Goal: Task Accomplishment & Management: Manage account settings

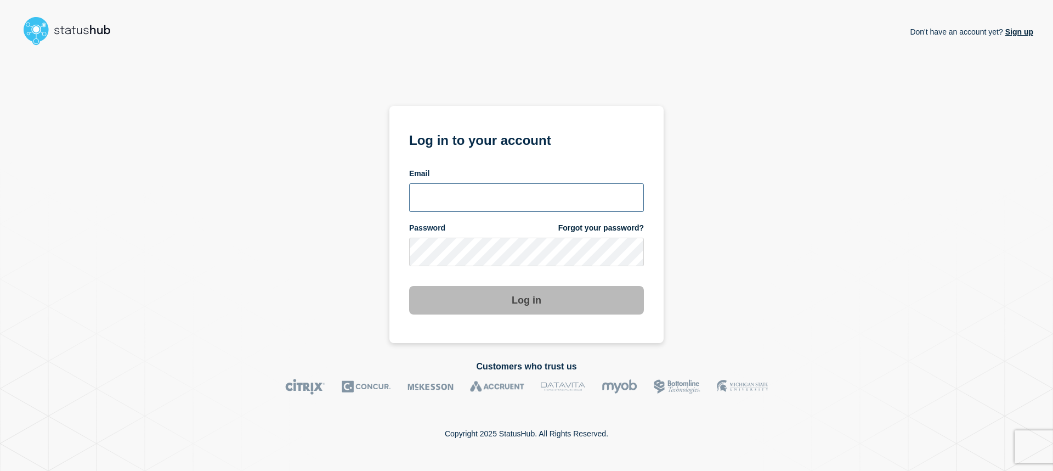
type input "[EMAIL_ADDRESS][DOMAIN_NAME]"
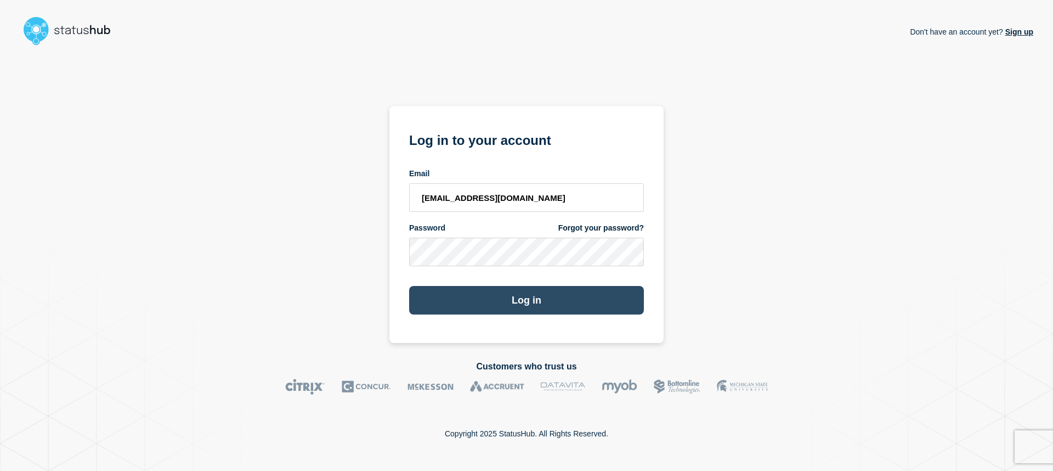
click at [613, 290] on button "Log in" at bounding box center [526, 300] width 235 height 29
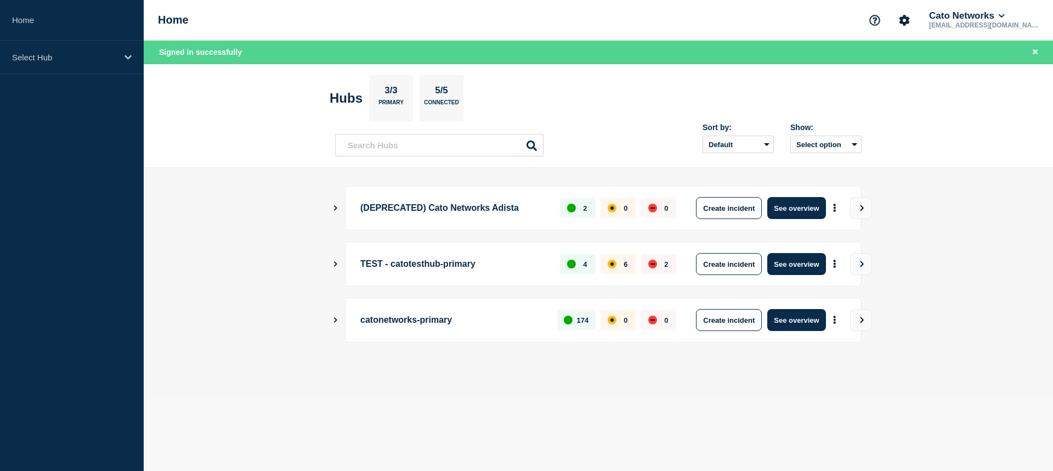
click at [331, 319] on main "(DEPRECATED) Cato Networks Adista 2 0 0 Create incident See overview TEST - cat…" at bounding box center [598, 282] width 909 height 229
click at [332, 319] on icon "Show Connected Hubs" at bounding box center [335, 318] width 7 height 5
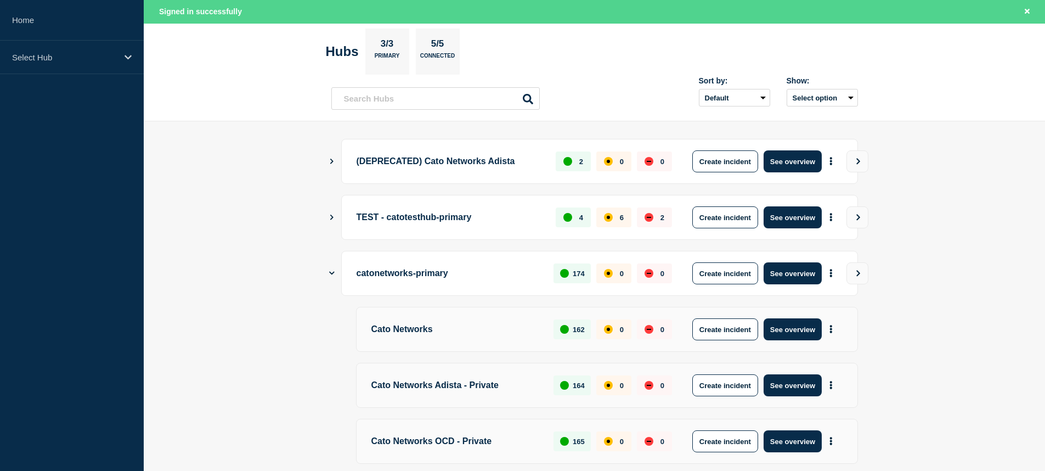
scroll to position [61, 0]
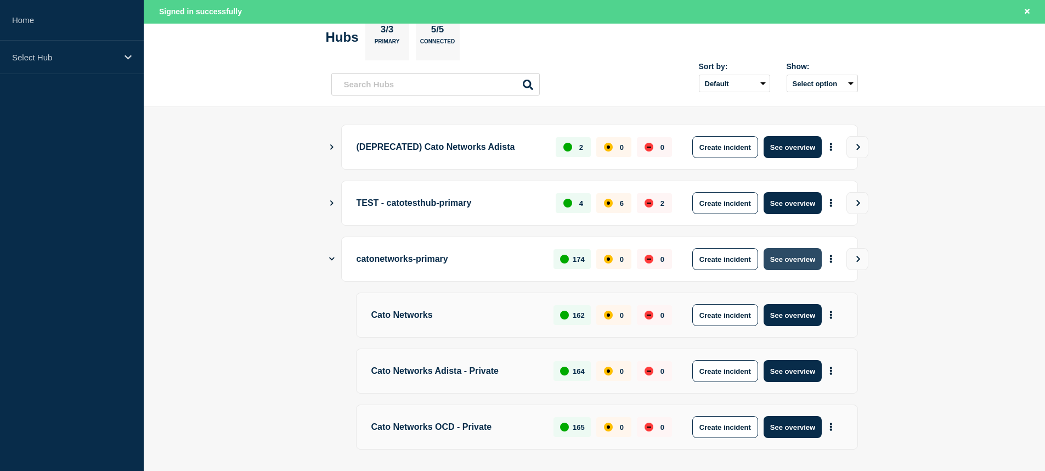
click at [783, 256] on button "See overview" at bounding box center [792, 259] width 58 height 22
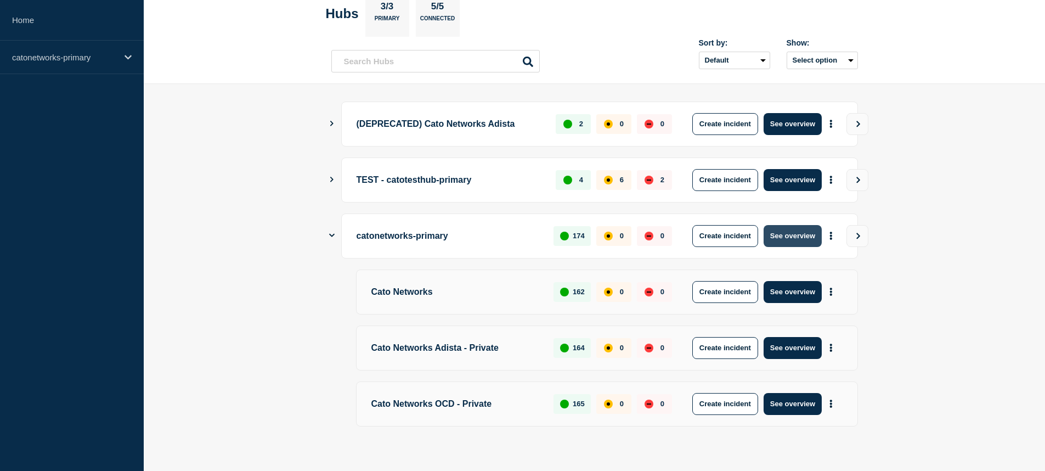
scroll to position [37, 0]
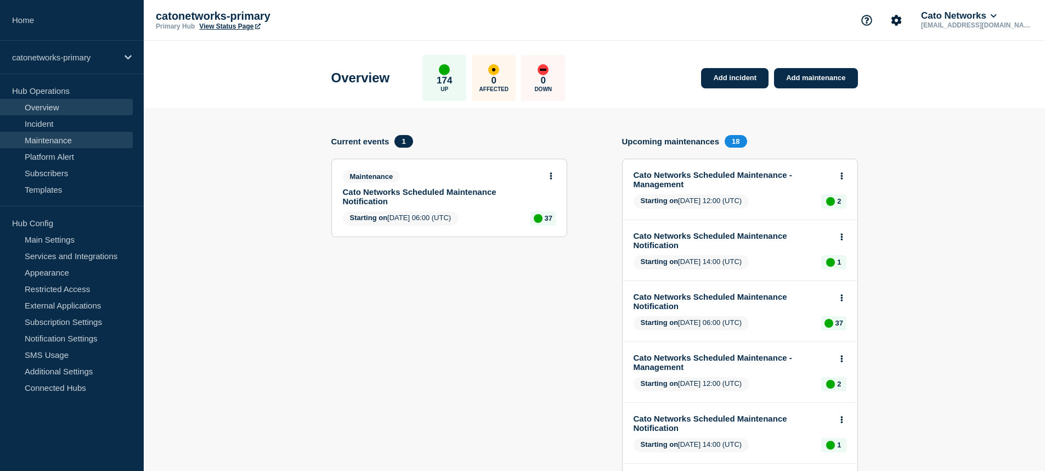
click at [80, 147] on link "Maintenance" at bounding box center [66, 140] width 133 height 16
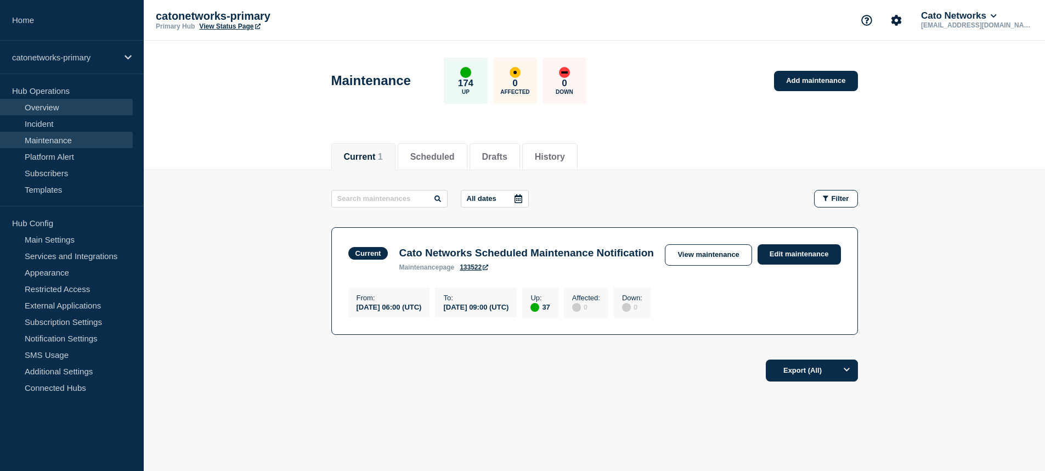
click at [51, 108] on link "Overview" at bounding box center [66, 107] width 133 height 16
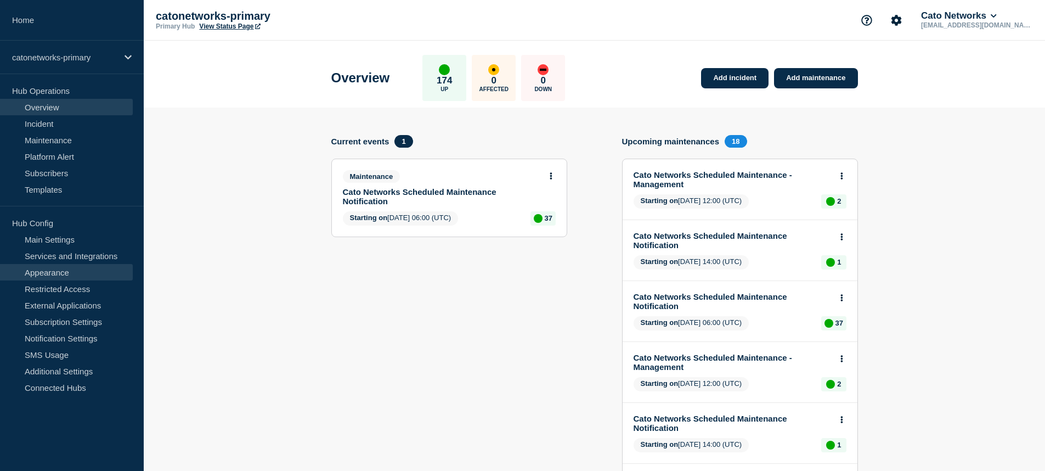
click at [86, 264] on link "Appearance" at bounding box center [66, 272] width 133 height 16
click at [86, 256] on link "Services and Integrations" at bounding box center [66, 255] width 133 height 16
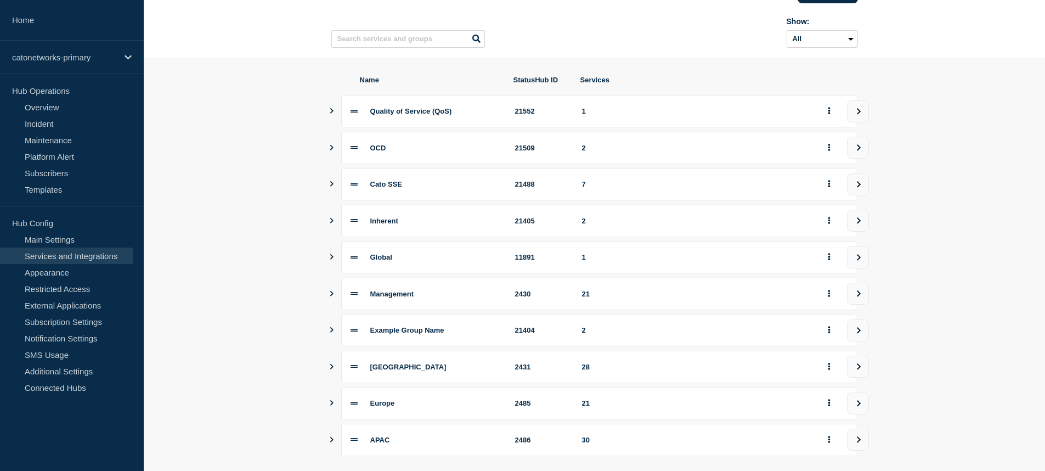
scroll to position [167, 0]
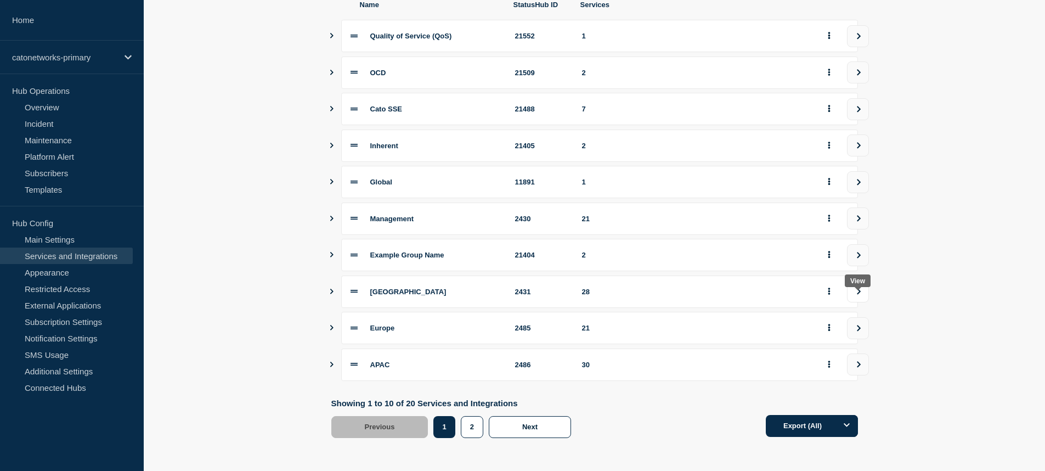
click at [853, 284] on button "view group" at bounding box center [858, 291] width 22 height 22
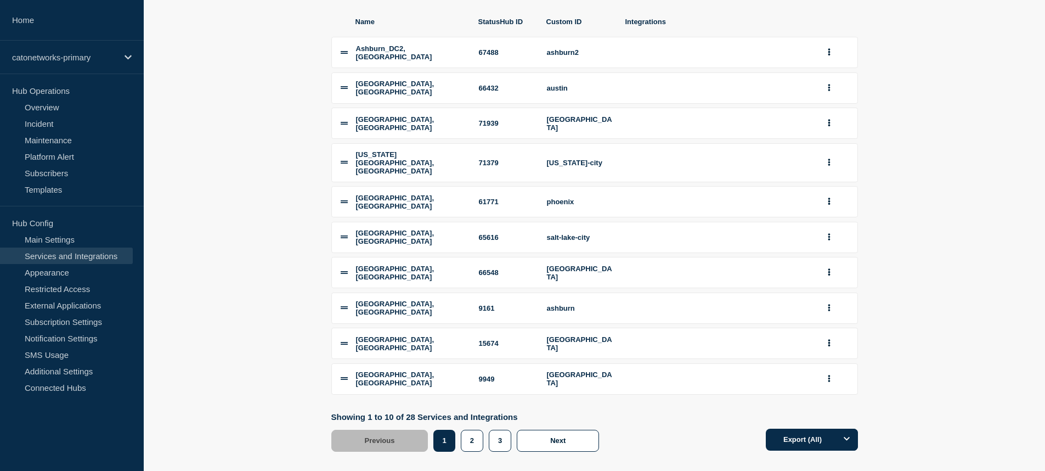
scroll to position [167, 0]
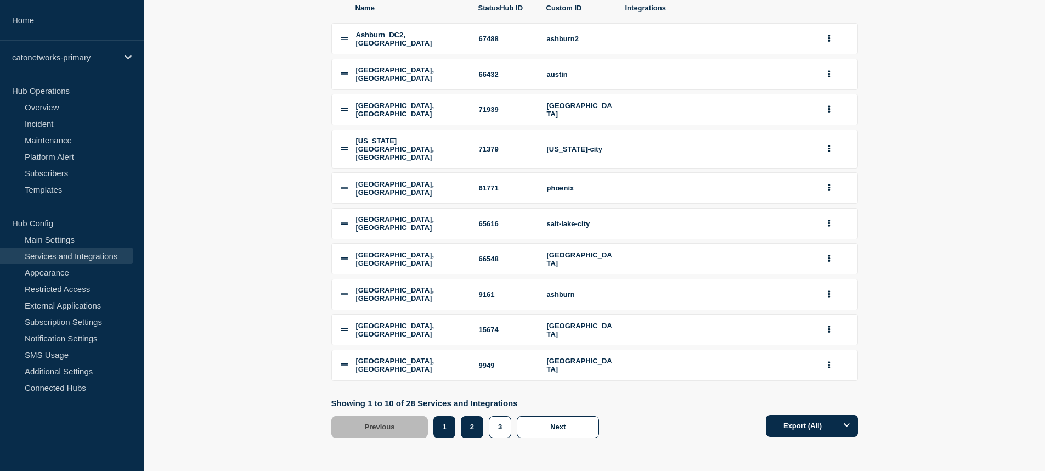
click at [474, 428] on button "2" at bounding box center [472, 427] width 22 height 22
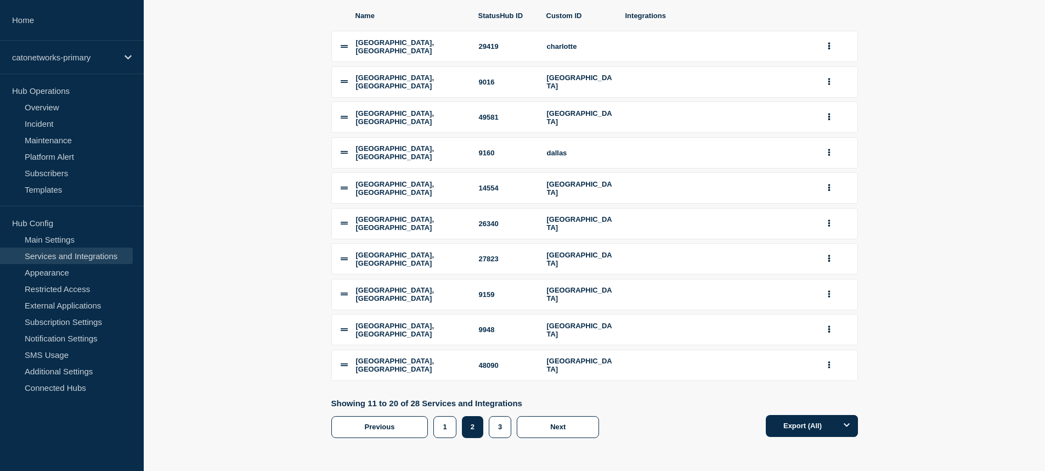
scroll to position [167, 0]
click at [496, 425] on button "3" at bounding box center [500, 427] width 22 height 22
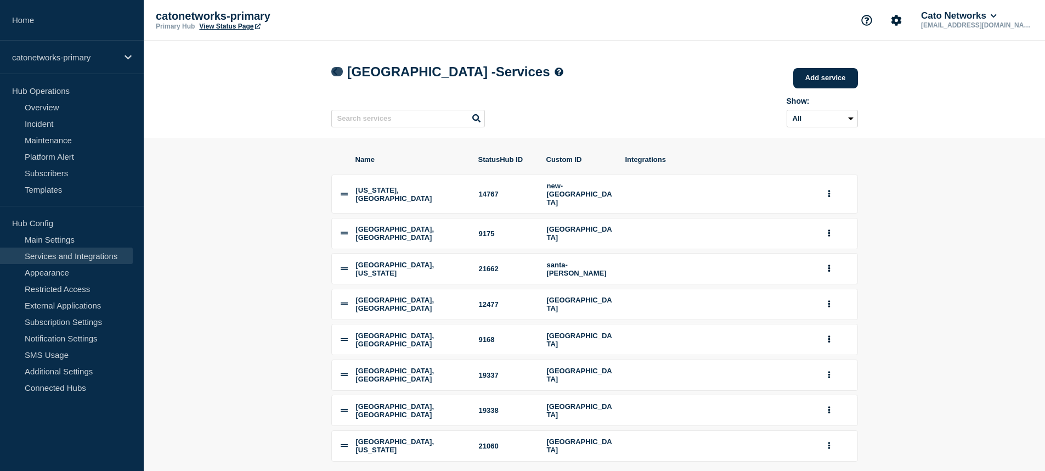
click at [335, 71] on icon at bounding box center [334, 71] width 4 height 7
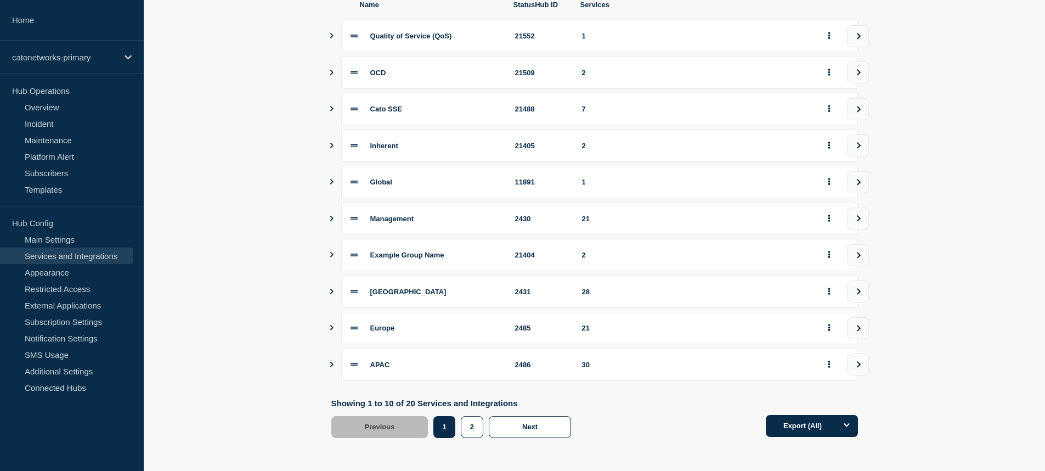
scroll to position [167, 0]
click at [476, 431] on button "2" at bounding box center [472, 427] width 22 height 22
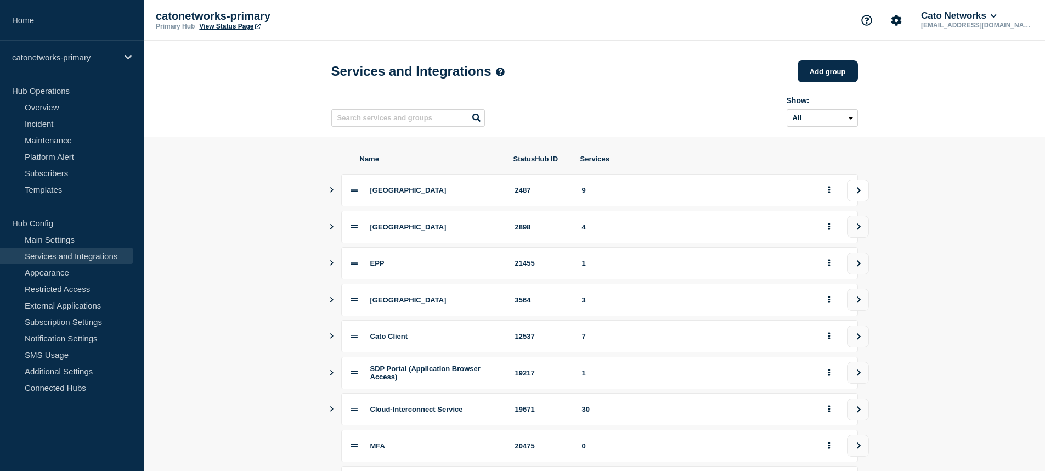
click at [855, 194] on icon "view group" at bounding box center [858, 190] width 7 height 7
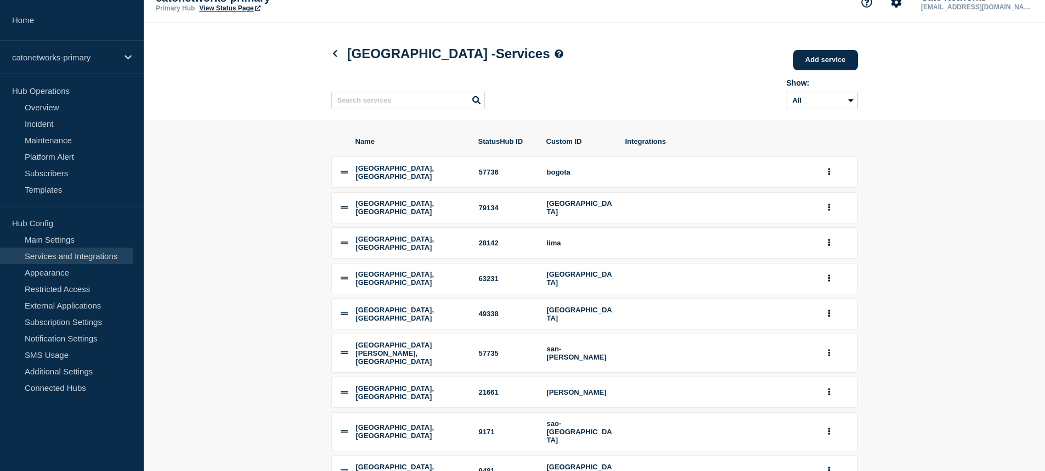
scroll to position [6, 0]
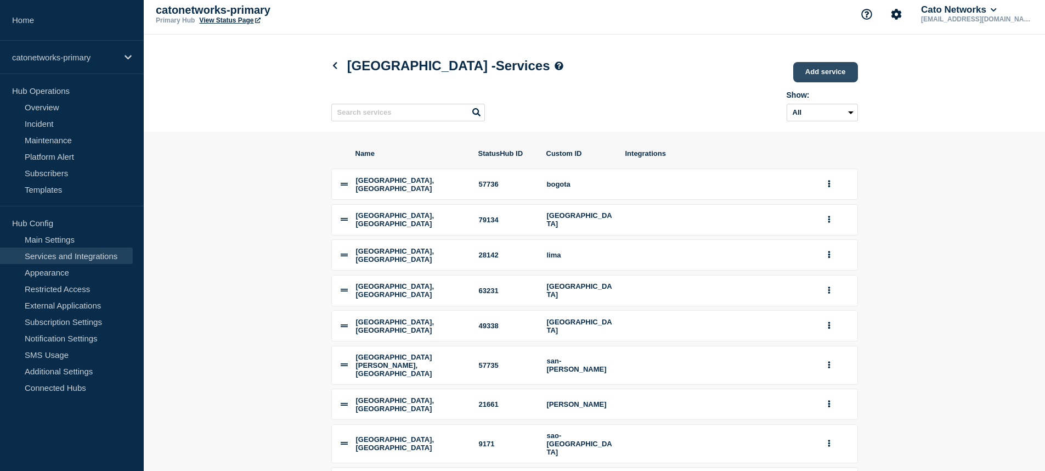
click at [834, 71] on link "Add service" at bounding box center [825, 72] width 65 height 20
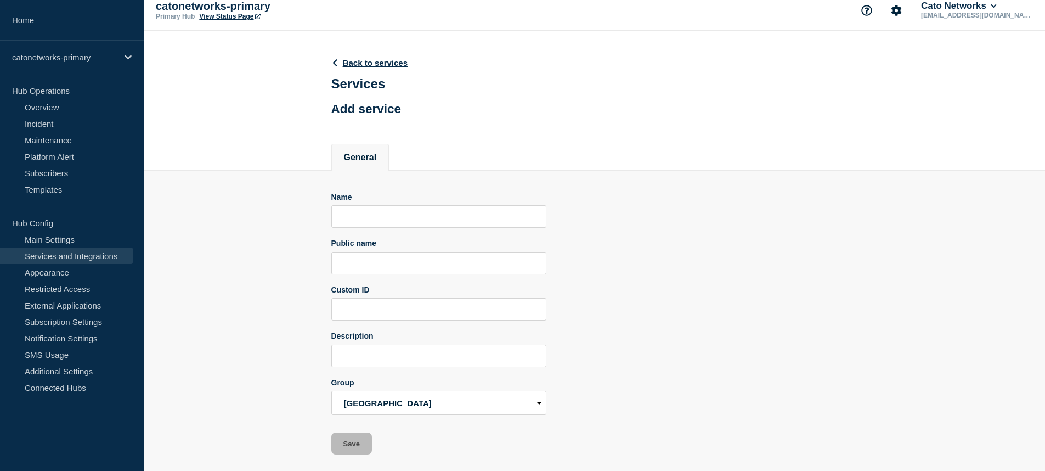
scroll to position [32, 0]
click at [440, 193] on div "Name" at bounding box center [438, 211] width 215 height 36
click at [439, 205] on input "Name" at bounding box center [438, 216] width 215 height 22
click at [273, 203] on section "Name Public name Custom ID Description Group Quality of Service (QoS) OCD Cato …" at bounding box center [594, 313] width 901 height 284
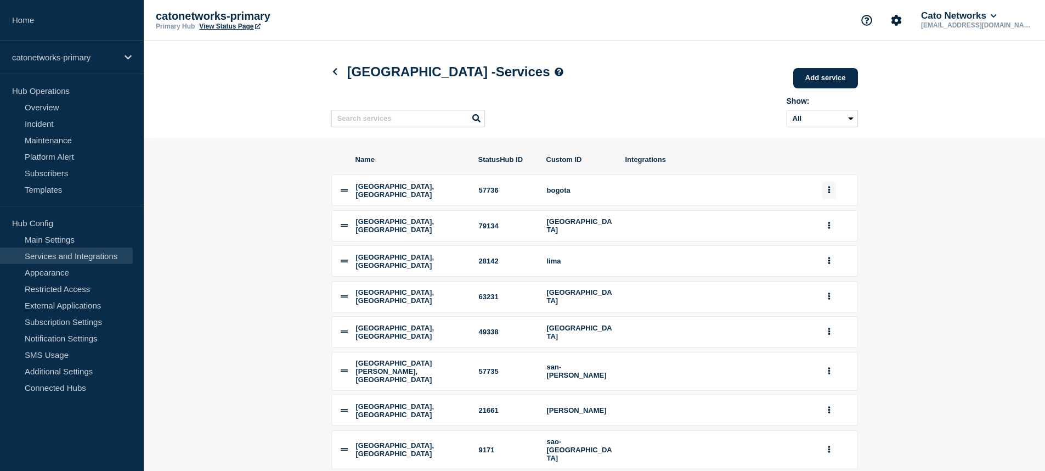
click at [834, 198] on button "group actions" at bounding box center [829, 190] width 14 height 17
click at [829, 211] on button "Edit" at bounding box center [835, 211] width 55 height 17
click at [831, 199] on button "group actions" at bounding box center [829, 190] width 14 height 17
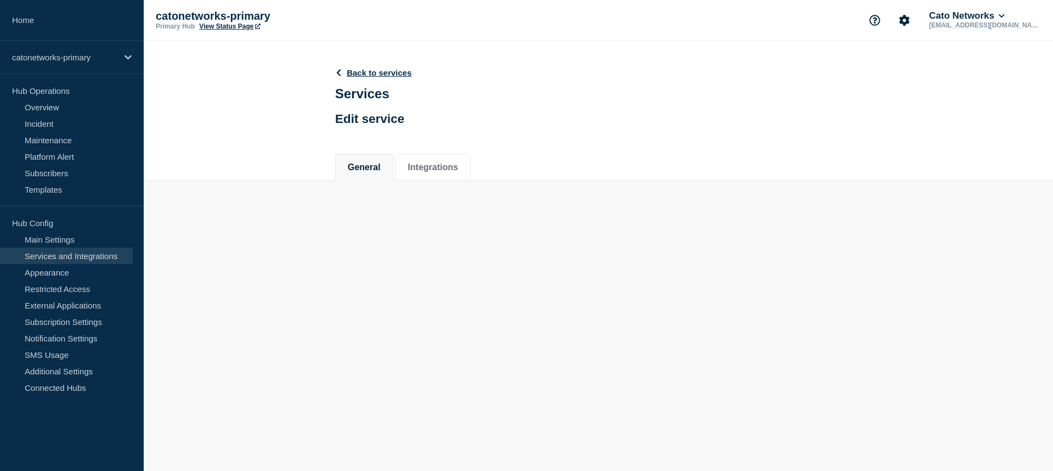
click at [826, 214] on main "Back to services Services Edit service General Integrations General Integrations" at bounding box center [598, 130] width 909 height 178
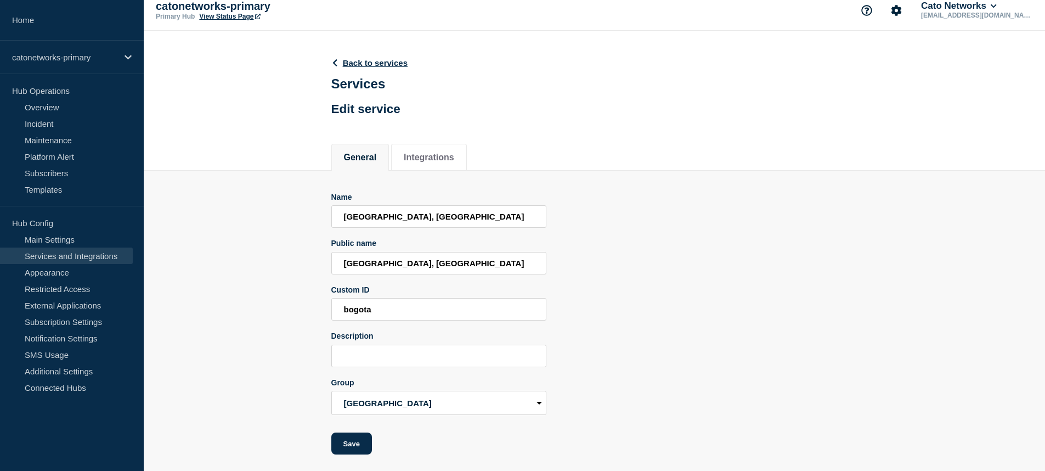
scroll to position [32, 0]
click at [454, 205] on input "[GEOGRAPHIC_DATA], [GEOGRAPHIC_DATA]" at bounding box center [438, 216] width 215 height 22
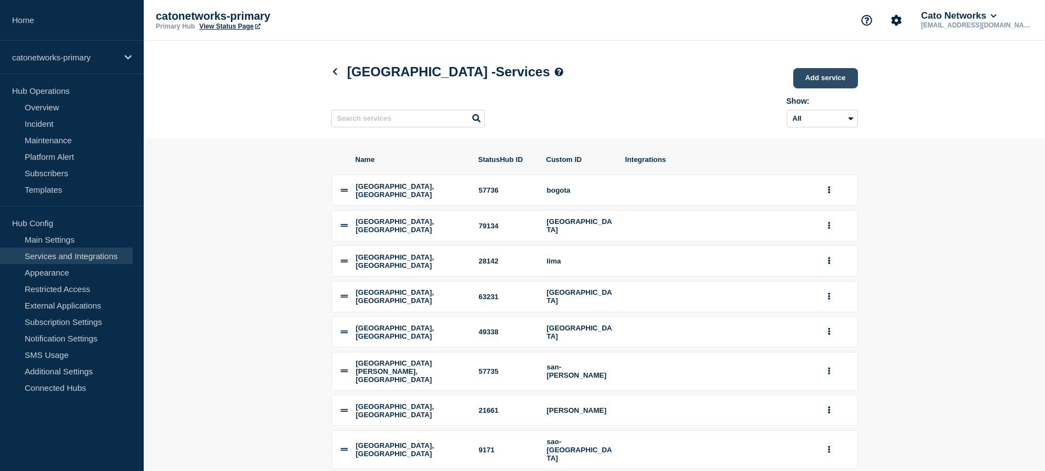
click at [806, 82] on link "Add service" at bounding box center [825, 78] width 65 height 20
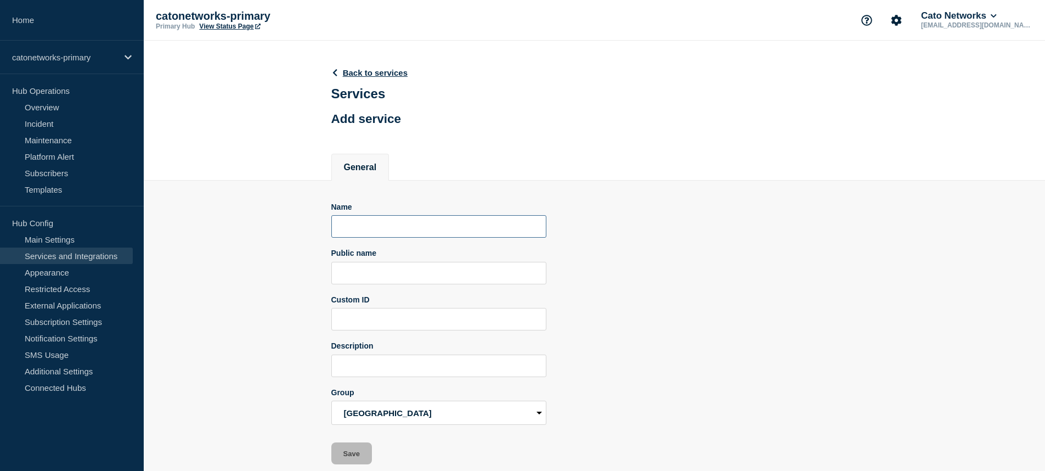
click at [383, 234] on input "Name" at bounding box center [438, 226] width 215 height 22
paste input "[GEOGRAPHIC_DATA], [GEOGRAPHIC_DATA]"
click at [358, 234] on input "[GEOGRAPHIC_DATA], [GEOGRAPHIC_DATA]" at bounding box center [438, 226] width 215 height 22
click at [406, 237] on input "[GEOGRAPHIC_DATA], [GEOGRAPHIC_DATA]" at bounding box center [438, 226] width 215 height 22
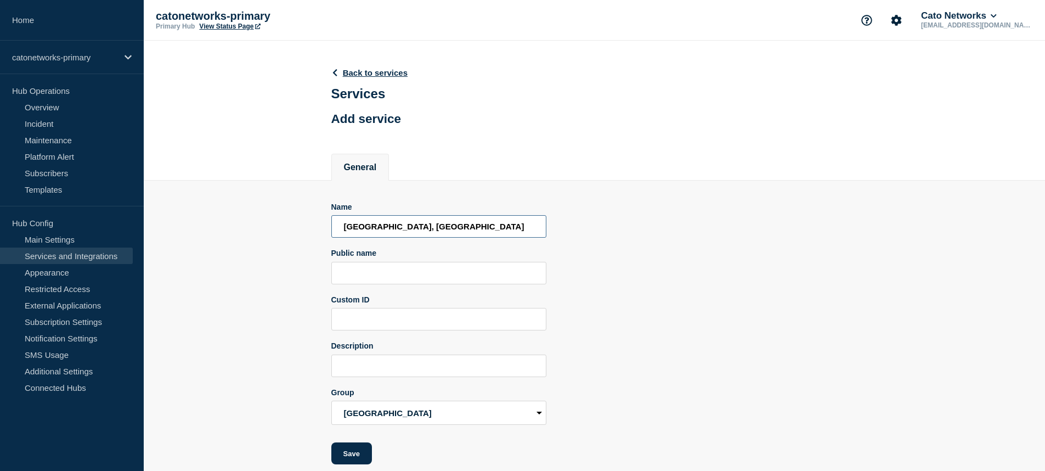
click at [406, 237] on input "[GEOGRAPHIC_DATA], [GEOGRAPHIC_DATA]" at bounding box center [438, 226] width 215 height 22
click at [349, 237] on input "[GEOGRAPHIC_DATA], [GEOGRAPHIC_DATA]" at bounding box center [438, 226] width 215 height 22
type input "[GEOGRAPHIC_DATA], [GEOGRAPHIC_DATA]"
click at [426, 237] on input "[GEOGRAPHIC_DATA], [GEOGRAPHIC_DATA]" at bounding box center [438, 226] width 215 height 22
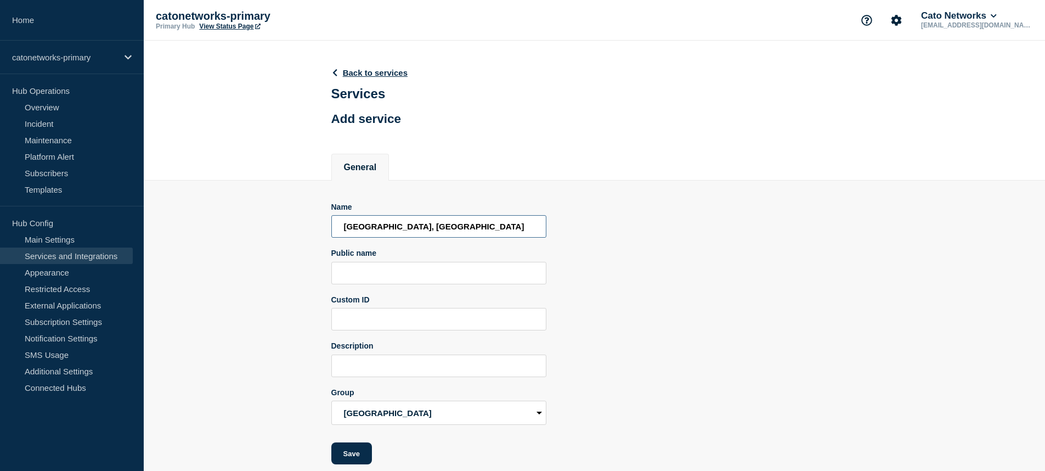
drag, startPoint x: 448, startPoint y: 240, endPoint x: 279, endPoint y: 240, distance: 169.5
click at [279, 240] on section "Name [GEOGRAPHIC_DATA], [GEOGRAPHIC_DATA] Public name Custom ID Description Gro…" at bounding box center [594, 322] width 901 height 284
click at [370, 281] on input "Public name" at bounding box center [438, 273] width 215 height 22
paste input "[GEOGRAPHIC_DATA], [GEOGRAPHIC_DATA]"
type input "[GEOGRAPHIC_DATA], [GEOGRAPHIC_DATA]"
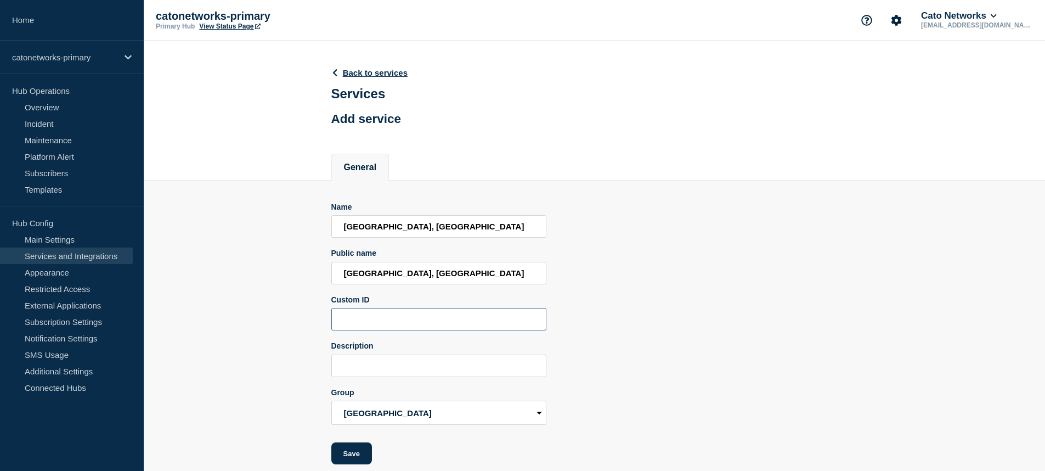
click at [415, 330] on input "Custom ID" at bounding box center [438, 319] width 215 height 22
type input "fortaleza"
click at [641, 316] on div "Name [GEOGRAPHIC_DATA], [GEOGRAPHIC_DATA] Public name [GEOGRAPHIC_DATA], [GEOGR…" at bounding box center [594, 333] width 527 height 262
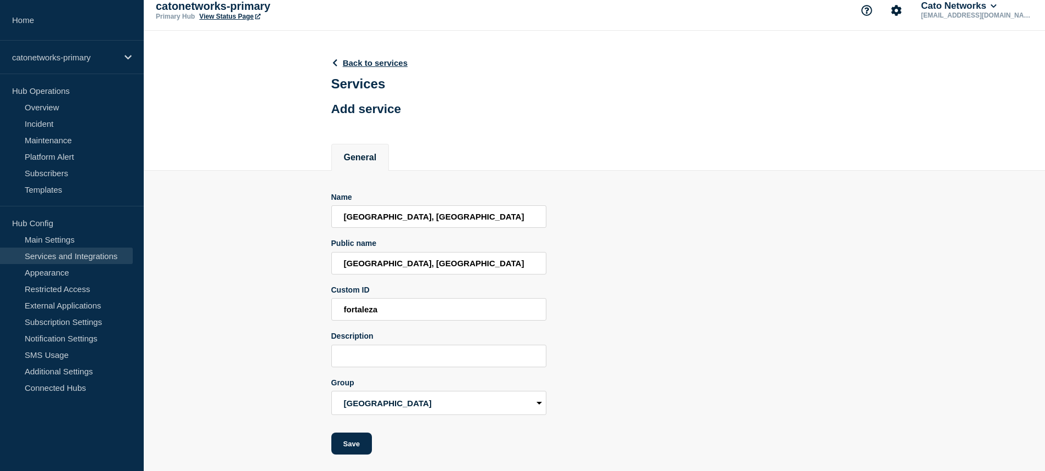
scroll to position [32, 0]
click at [354, 438] on button "Save" at bounding box center [351, 443] width 41 height 22
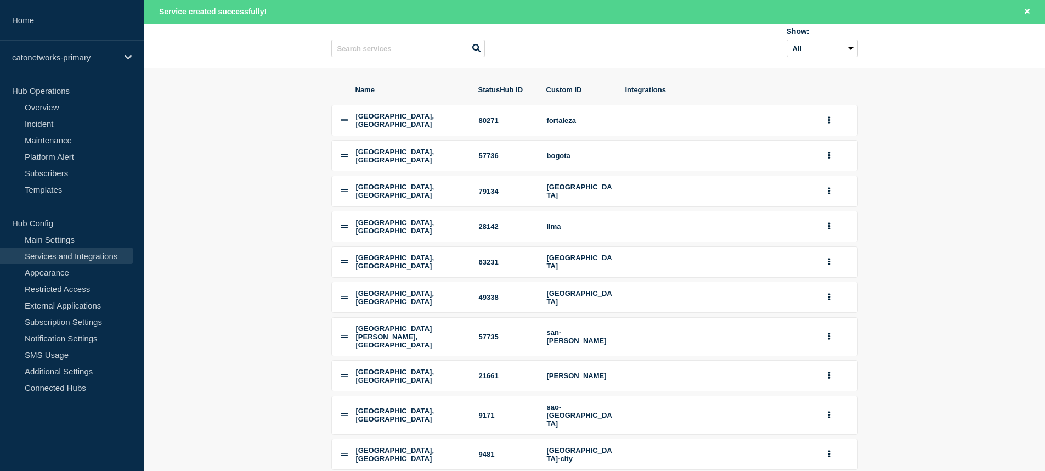
scroll to position [31, 0]
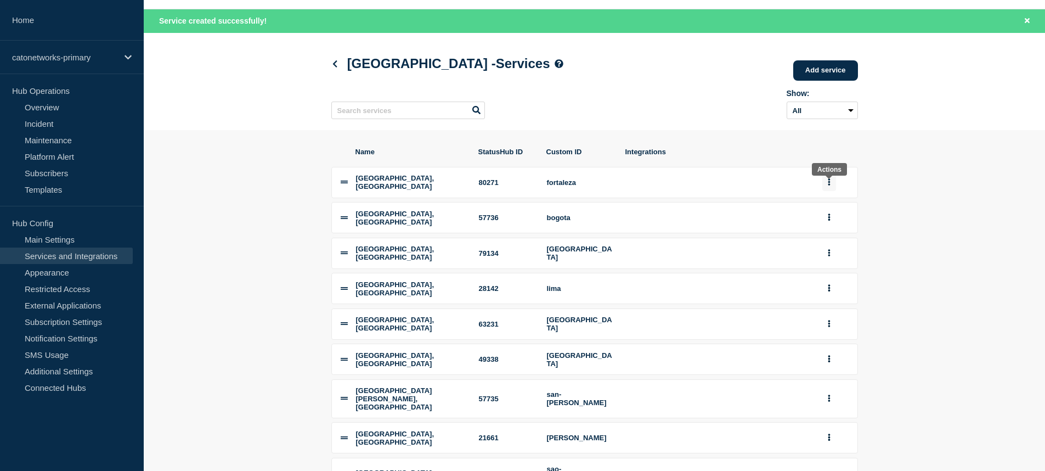
click at [830, 190] on button "group actions" at bounding box center [829, 182] width 14 height 17
click at [729, 195] on li "[GEOGRAPHIC_DATA], [GEOGRAPHIC_DATA] 80271 fortaleza Edit Delete Move to Top Bo…" at bounding box center [594, 182] width 527 height 31
click at [56, 255] on link "Services and Integrations" at bounding box center [66, 255] width 133 height 16
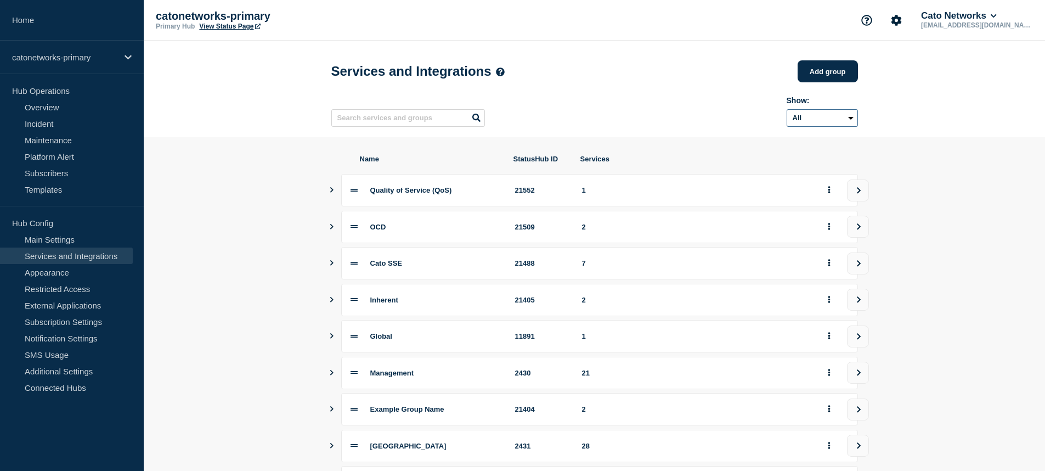
click at [833, 117] on select "All Archived Non-archived" at bounding box center [822, 118] width 71 height 18
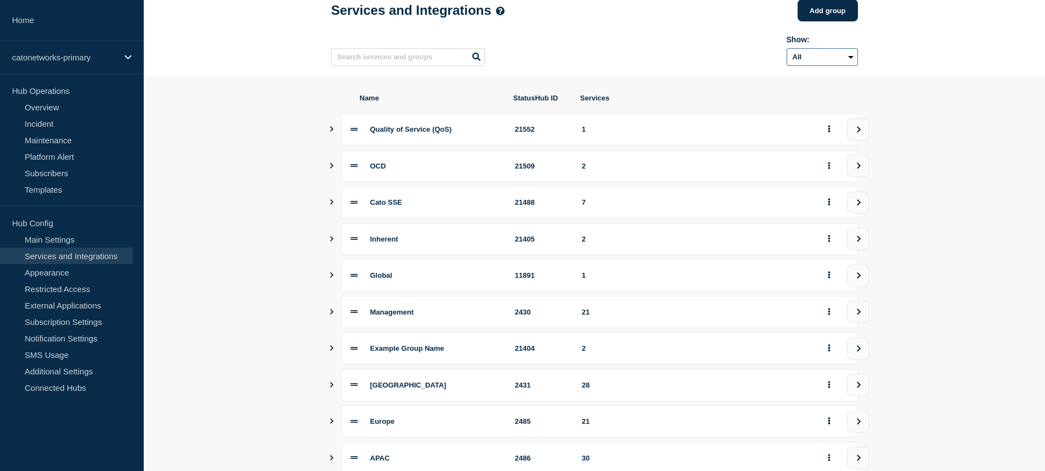
scroll to position [167, 0]
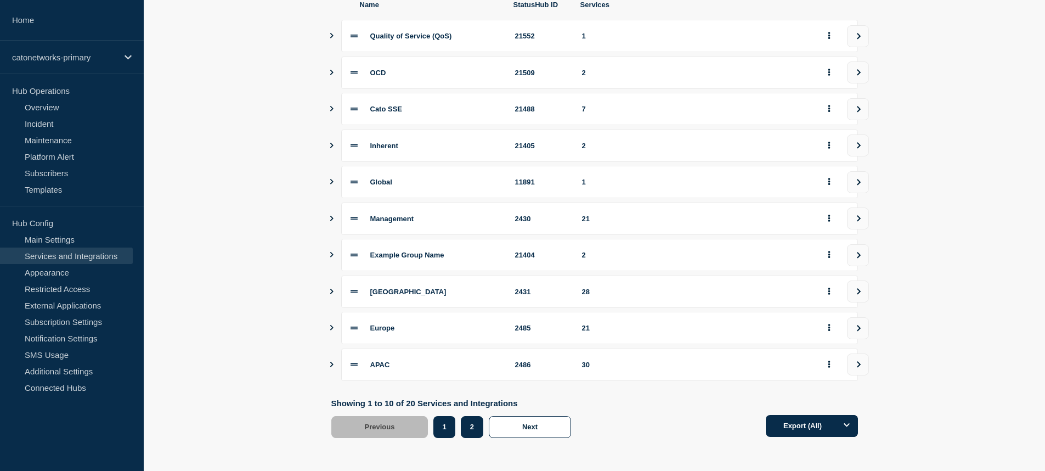
click at [476, 426] on button "2" at bounding box center [472, 427] width 22 height 22
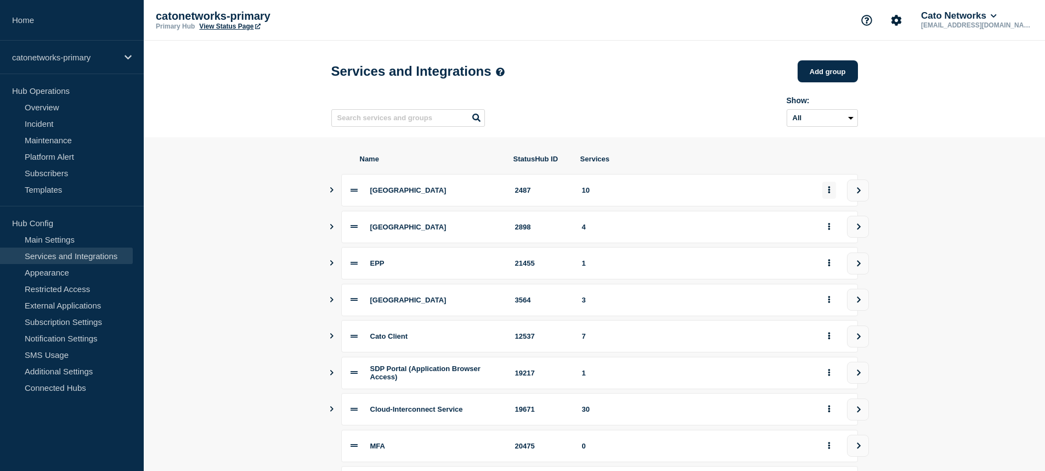
click at [830, 196] on button "group actions" at bounding box center [829, 190] width 14 height 17
click at [825, 213] on button "Edit" at bounding box center [835, 216] width 55 height 17
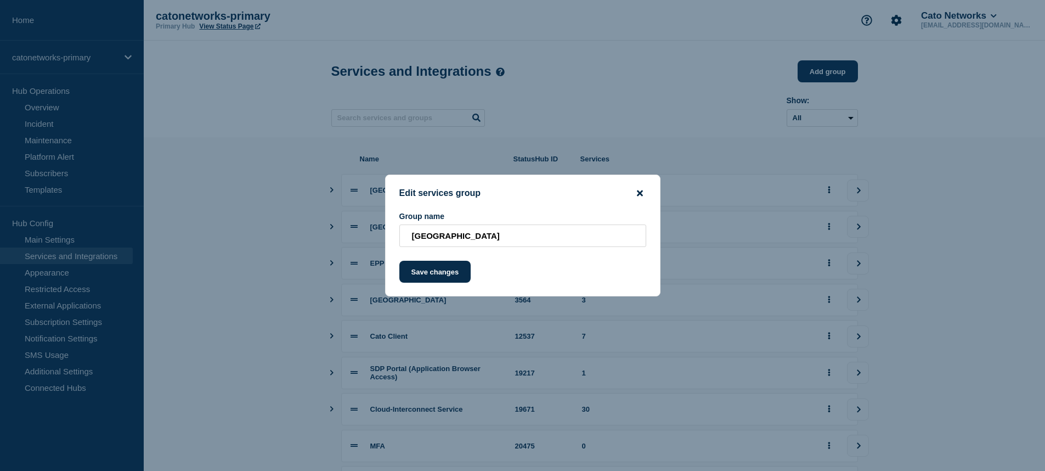
click at [641, 194] on icon "close button" at bounding box center [640, 193] width 6 height 9
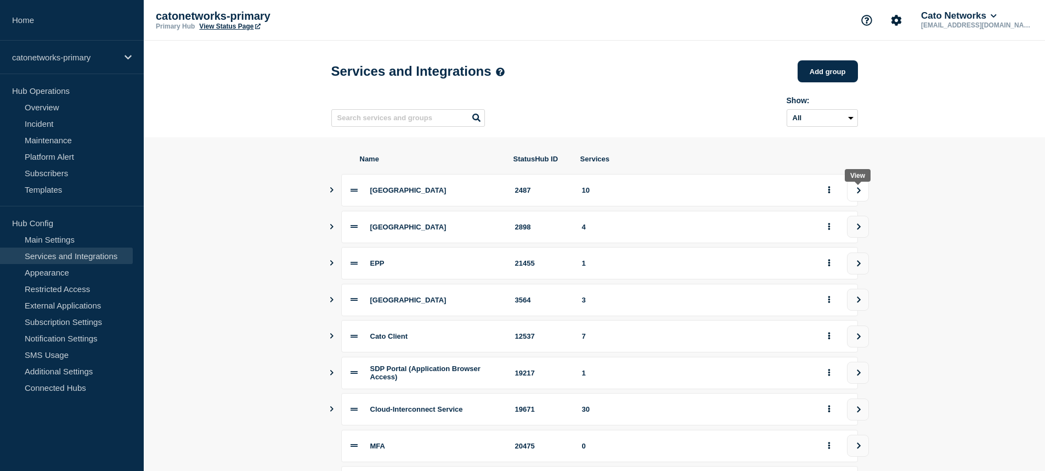
click at [855, 193] on icon "view group" at bounding box center [858, 190] width 7 height 7
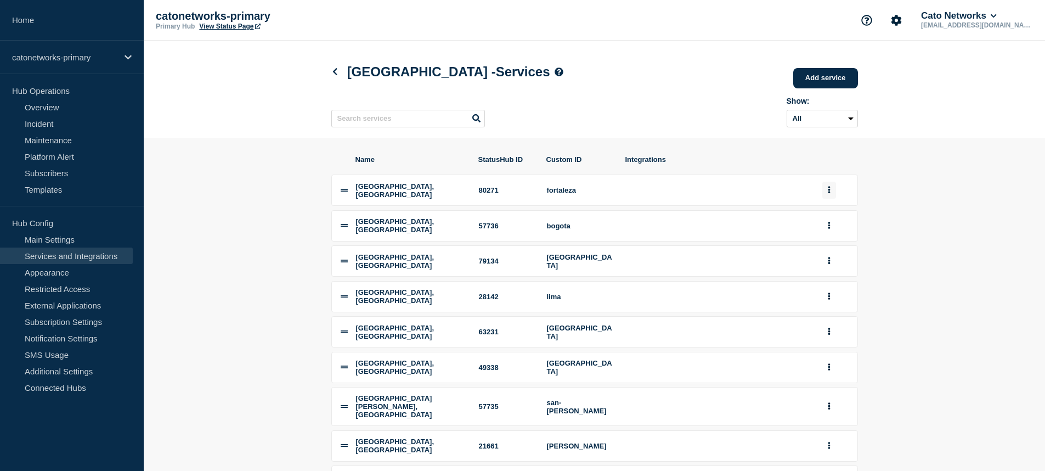
click at [828, 193] on icon "group actions" at bounding box center [829, 189] width 3 height 7
click at [671, 155] on div "Name StatusHub ID Custom ID Integrations [GEOGRAPHIC_DATA], [GEOGRAPHIC_DATA] 8…" at bounding box center [594, 371] width 527 height 467
click at [46, 109] on link "Overview" at bounding box center [66, 107] width 133 height 16
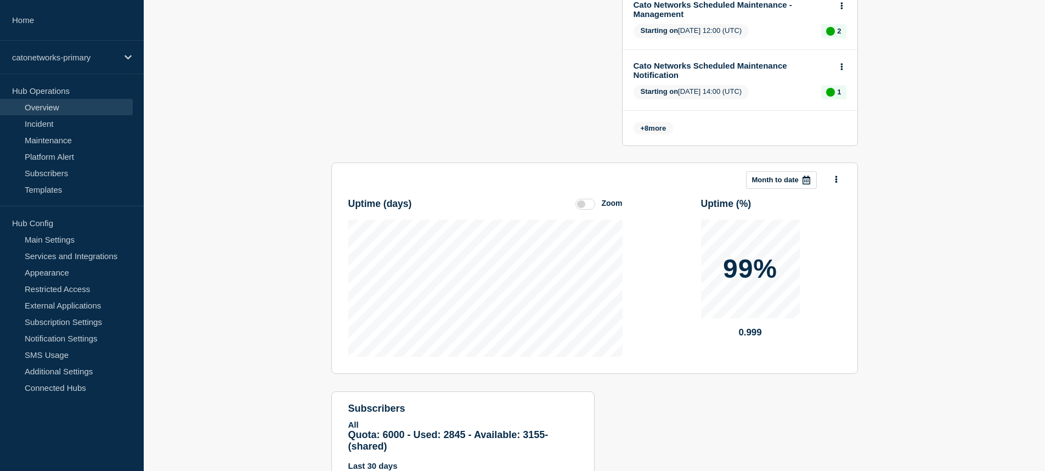
scroll to position [762, 0]
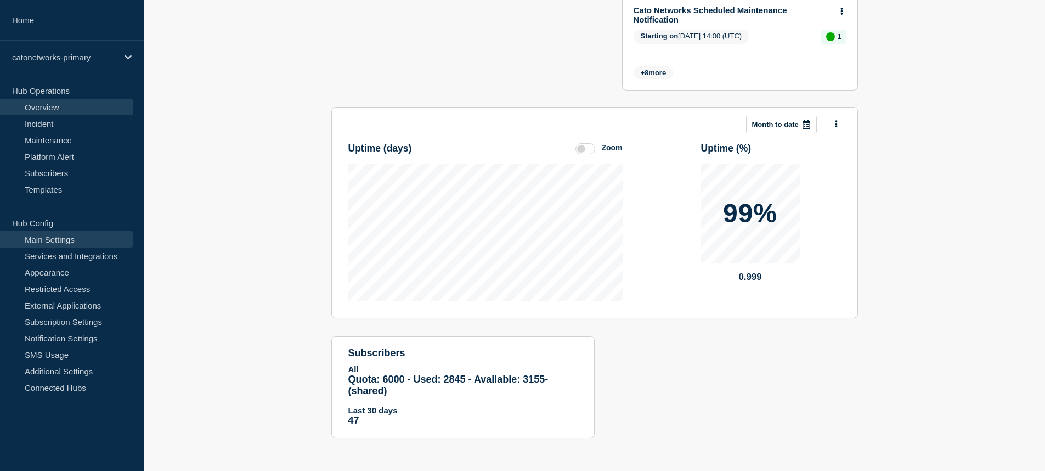
click at [48, 246] on link "Main Settings" at bounding box center [66, 239] width 133 height 16
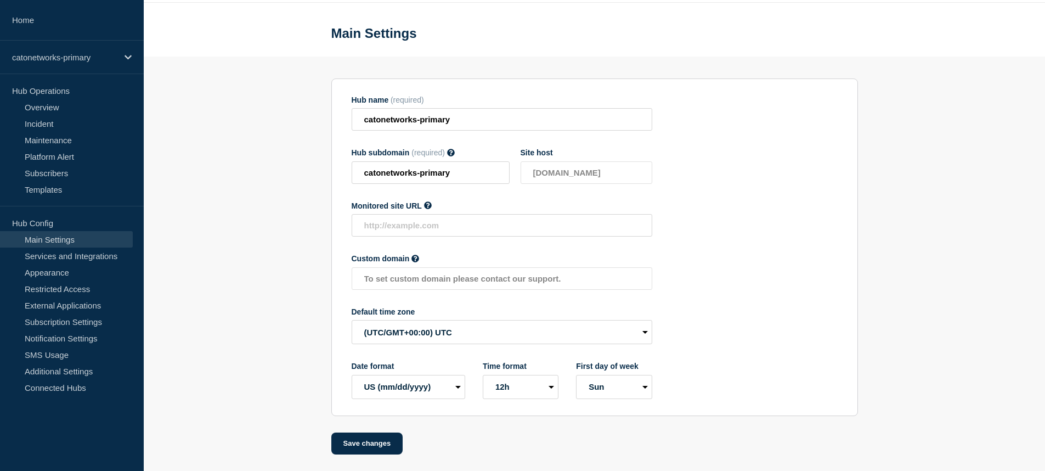
scroll to position [57, 0]
click at [60, 257] on link "Services and Integrations" at bounding box center [66, 255] width 133 height 16
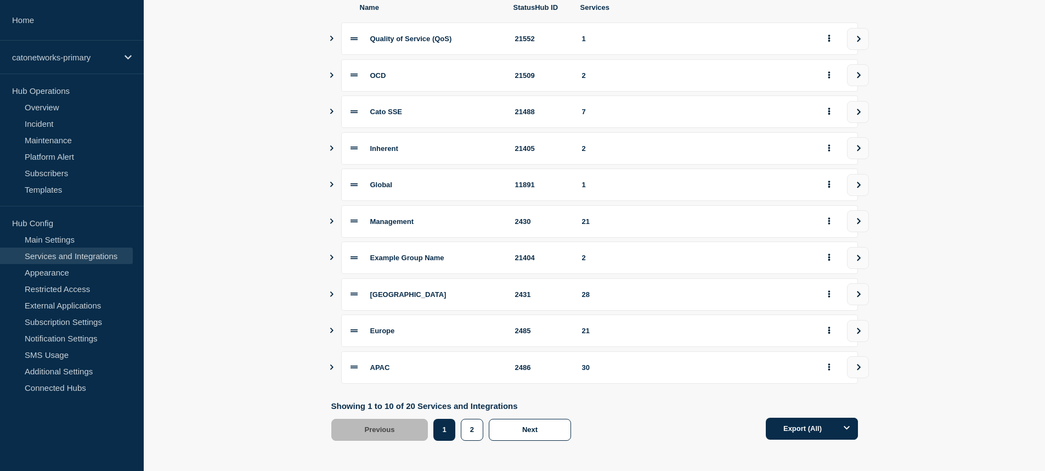
scroll to position [167, 0]
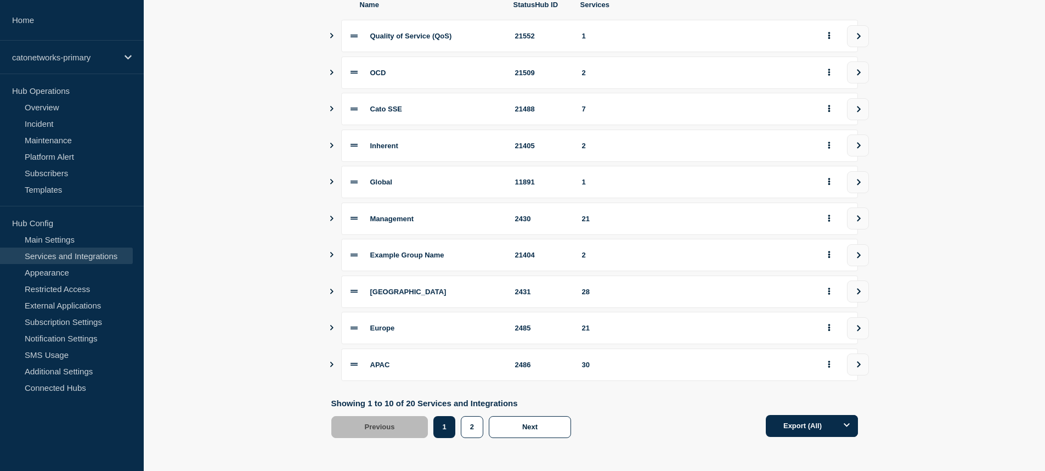
click at [461, 416] on div "2" at bounding box center [475, 427] width 28 height 22
click at [461, 423] on button "2" at bounding box center [472, 427] width 22 height 22
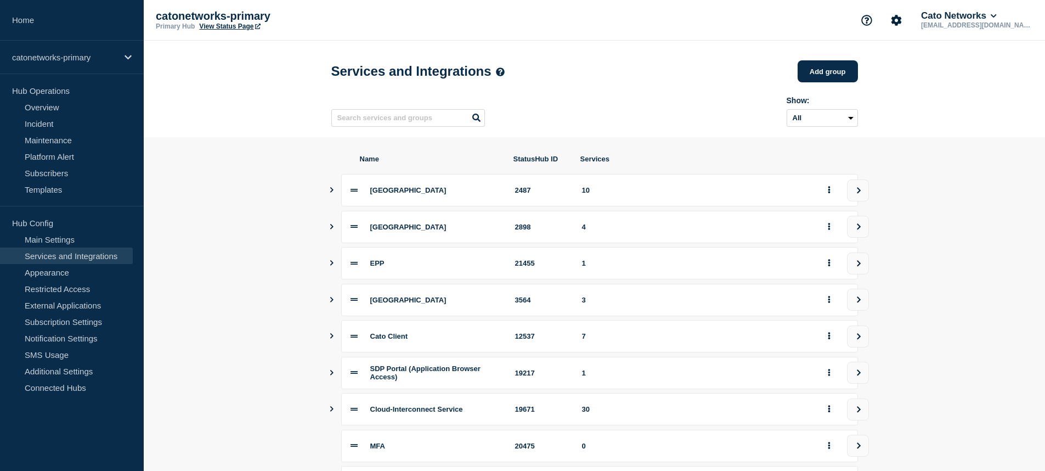
scroll to position [93, 0]
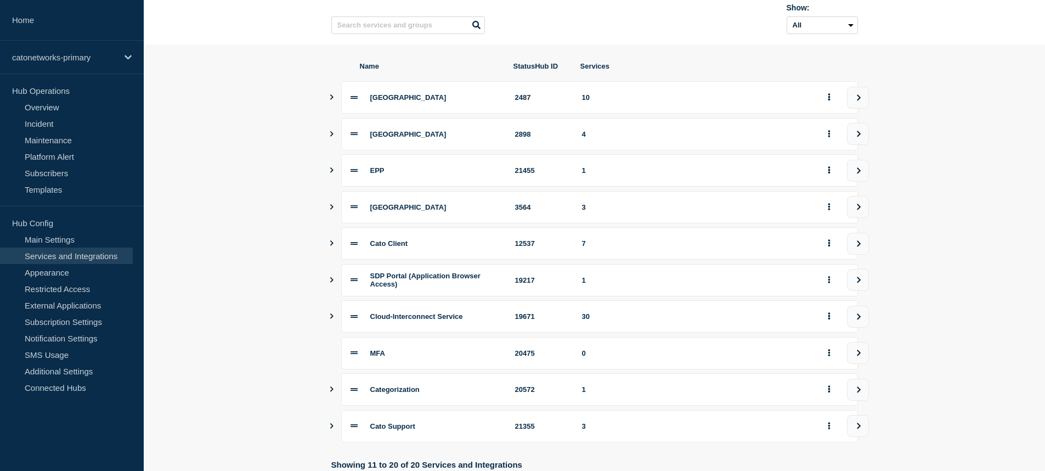
click at [330, 100] on icon "Show services" at bounding box center [331, 96] width 7 height 5
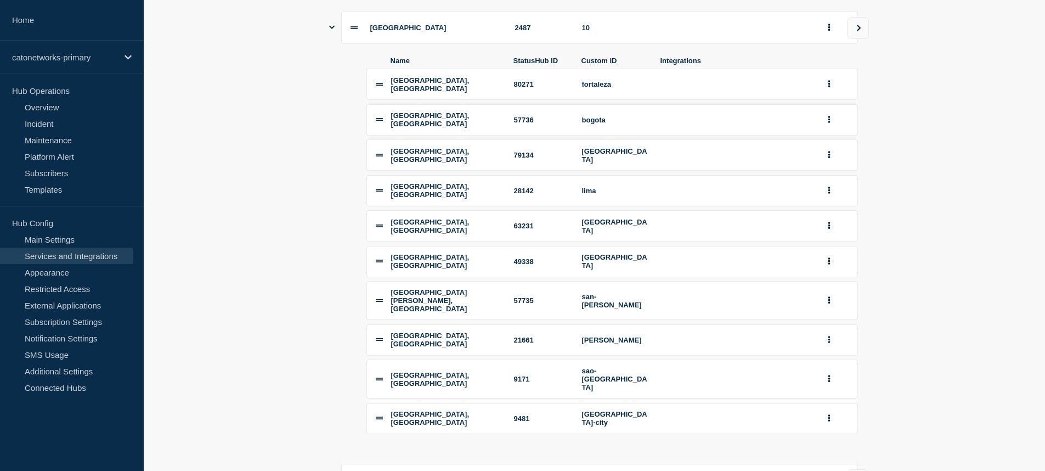
scroll to position [176, 0]
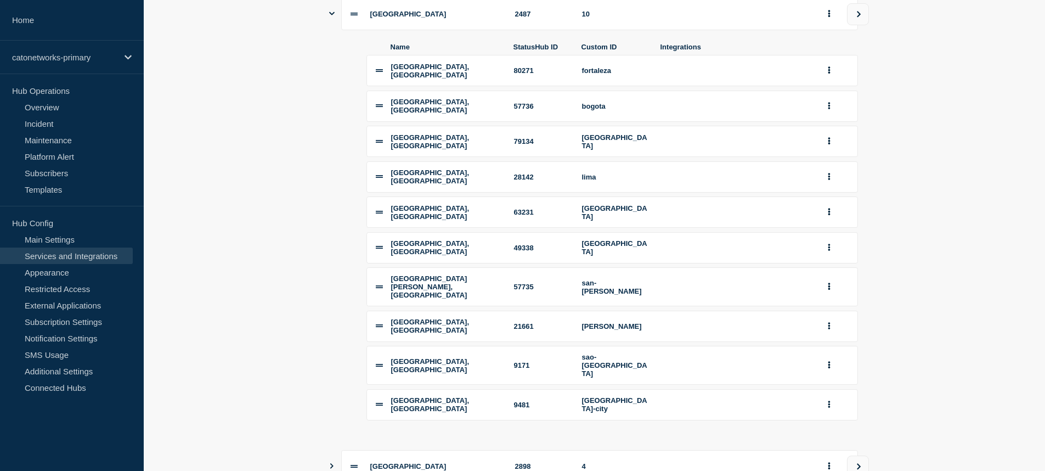
click at [839, 74] on div at bounding box center [835, 70] width 26 height 17
click at [835, 77] on button "group actions" at bounding box center [829, 70] width 14 height 17
click at [891, 84] on section "Name StatusHub ID Services [GEOGRAPHIC_DATA] 2487 10 Name StatusHub ID Custom I…" at bounding box center [594, 404] width 901 height 886
click at [404, 76] on span "[GEOGRAPHIC_DATA], [GEOGRAPHIC_DATA]" at bounding box center [430, 71] width 78 height 16
click at [824, 78] on button "group actions" at bounding box center [829, 70] width 14 height 17
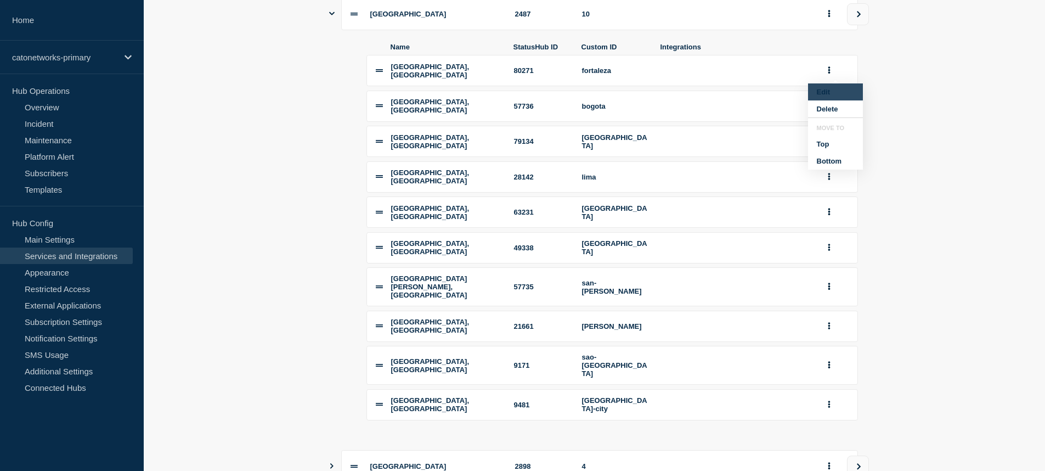
click at [823, 100] on button "Edit" at bounding box center [835, 91] width 55 height 17
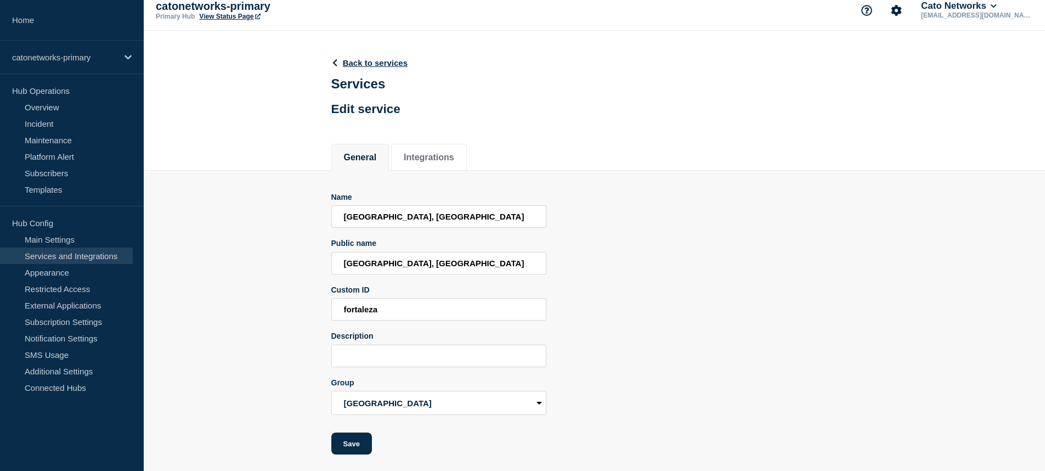
scroll to position [32, 0]
click at [426, 152] on button "Integrations" at bounding box center [429, 157] width 50 height 10
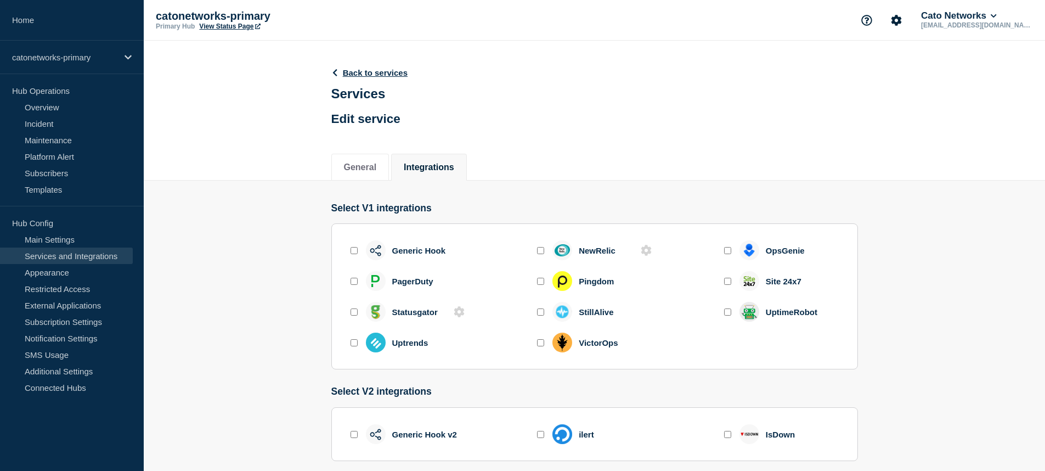
click at [372, 80] on header "Back to services Services Edit service" at bounding box center [369, 95] width 77 height 81
click at [373, 76] on link "Back to services" at bounding box center [369, 72] width 77 height 9
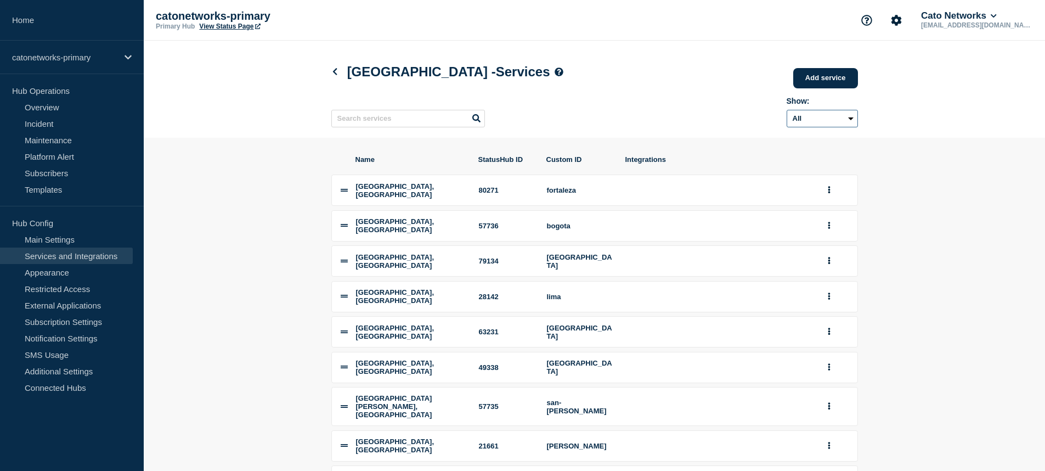
click at [812, 127] on select "All Archived Non-archived" at bounding box center [822, 119] width 71 height 18
click at [914, 159] on section "Name StatusHub ID Custom ID Integrations [GEOGRAPHIC_DATA], [GEOGRAPHIC_DATA] […" at bounding box center [594, 371] width 901 height 467
click at [884, 248] on section "Name StatusHub ID Custom ID Integrations [GEOGRAPHIC_DATA], [GEOGRAPHIC_DATA] […" at bounding box center [594, 371] width 901 height 467
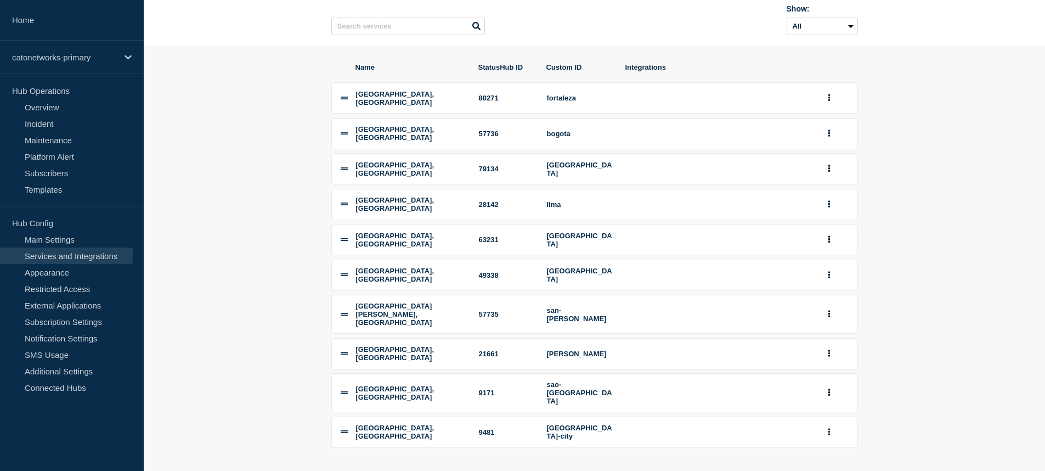
scroll to position [157, 0]
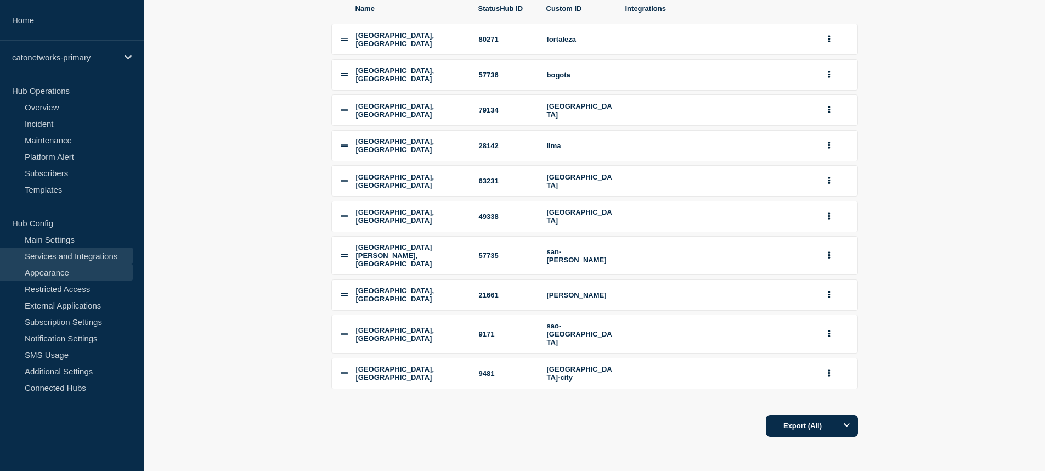
click at [95, 272] on link "Appearance" at bounding box center [66, 272] width 133 height 16
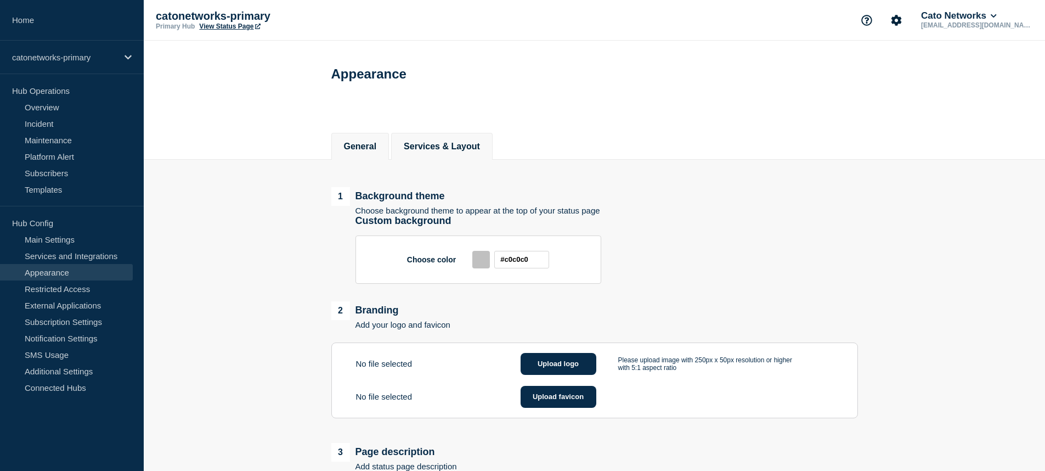
click at [434, 135] on li "Services & Layout" at bounding box center [441, 146] width 101 height 27
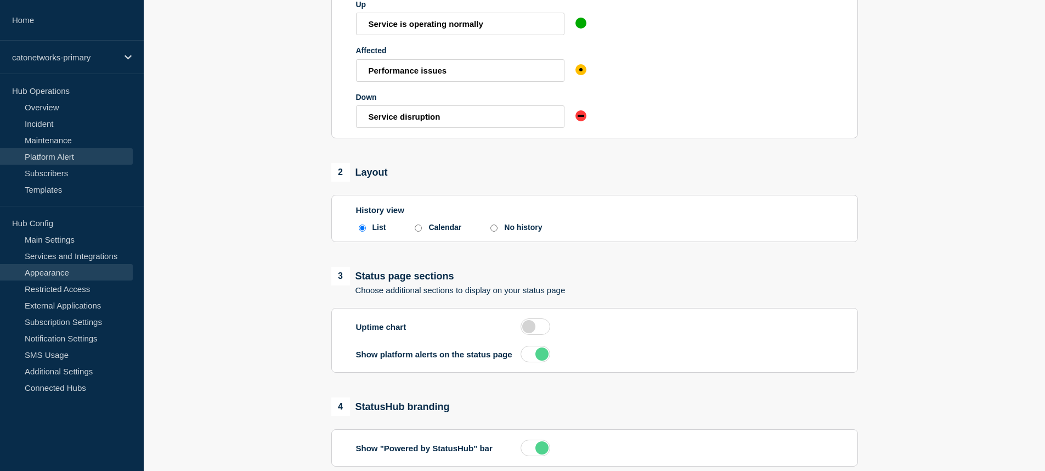
scroll to position [111, 0]
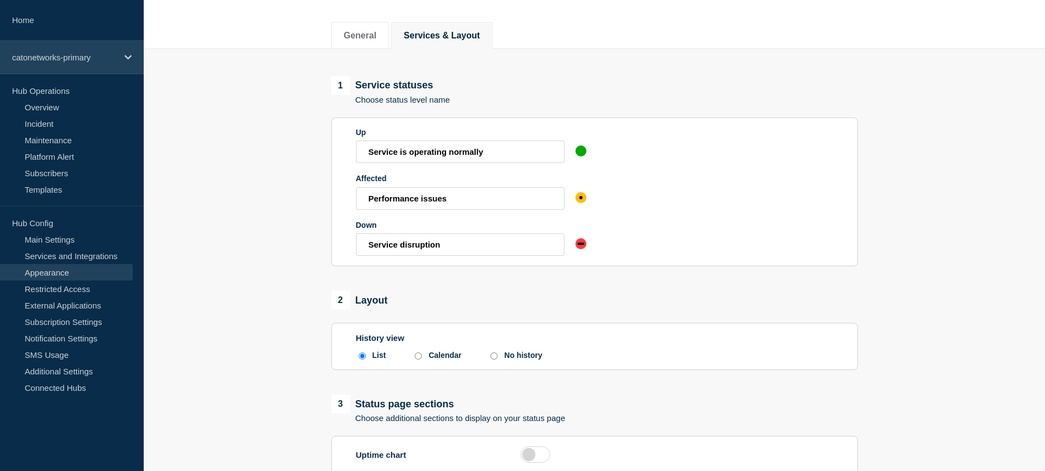
click at [63, 44] on div "catonetworks-primary" at bounding box center [72, 57] width 144 height 33
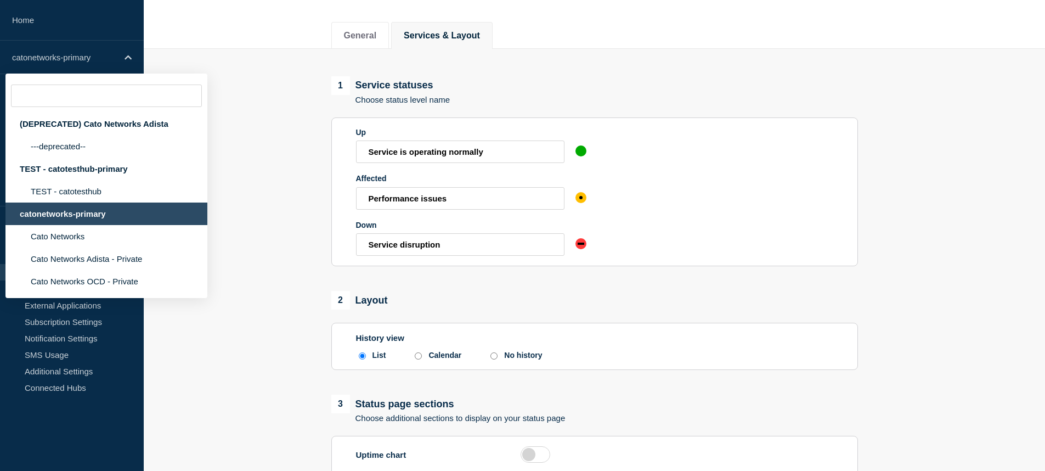
click at [79, 218] on div "catonetworks-primary" at bounding box center [106, 213] width 202 height 22
click at [68, 247] on li "Cato Networks" at bounding box center [106, 236] width 202 height 22
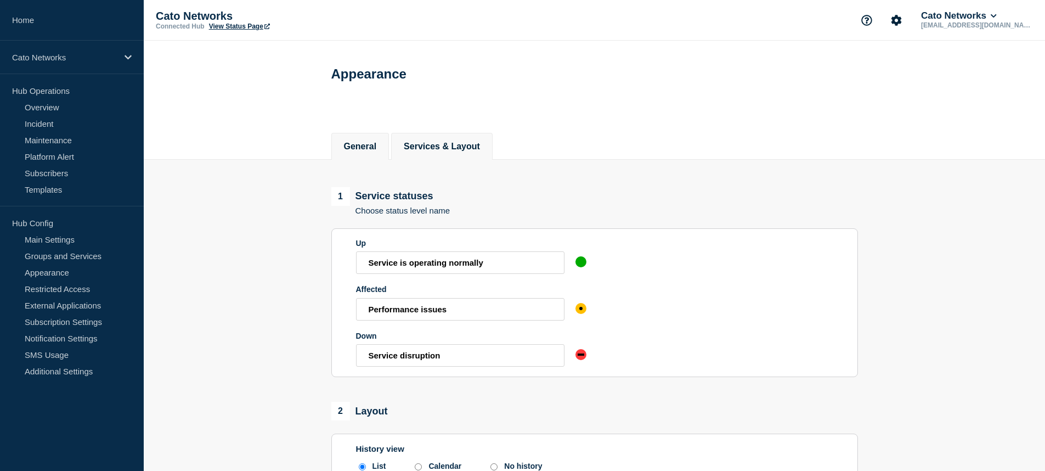
click at [360, 143] on button "General" at bounding box center [360, 147] width 33 height 10
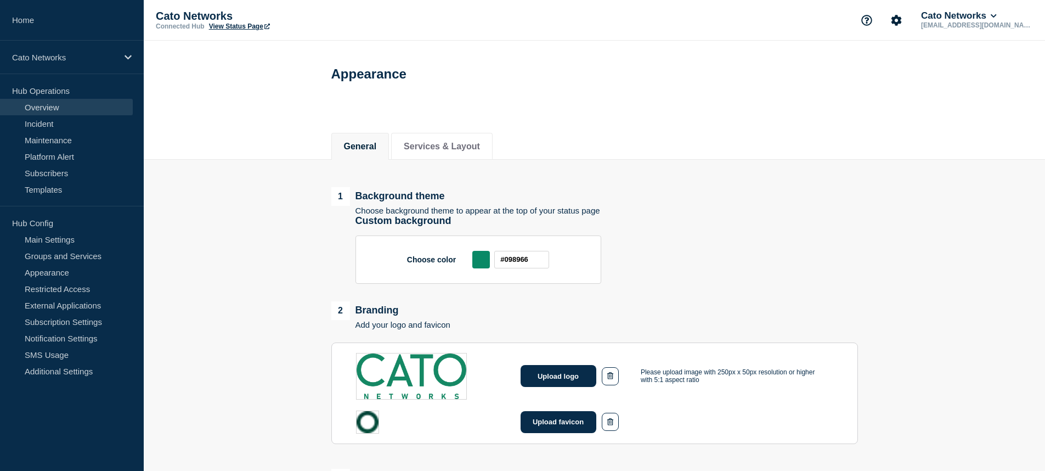
click at [32, 112] on link "Overview" at bounding box center [66, 107] width 133 height 16
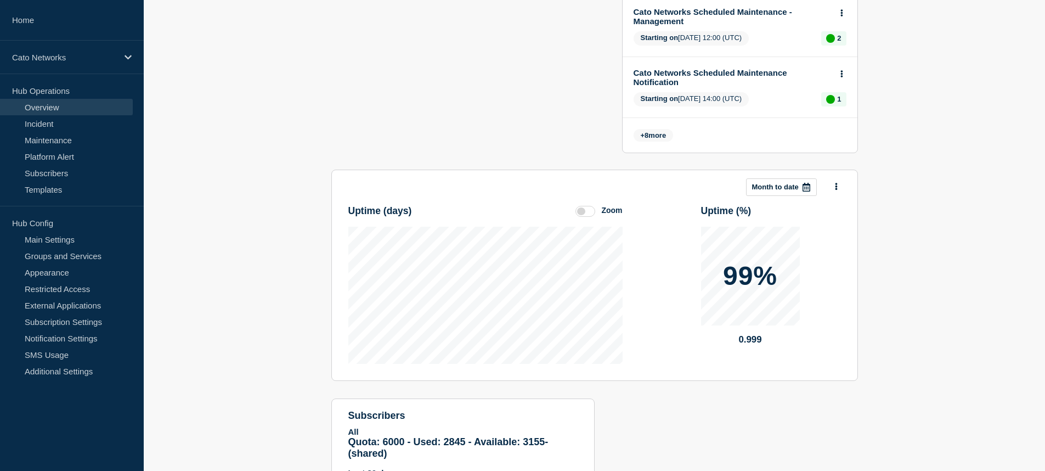
scroll to position [762, 0]
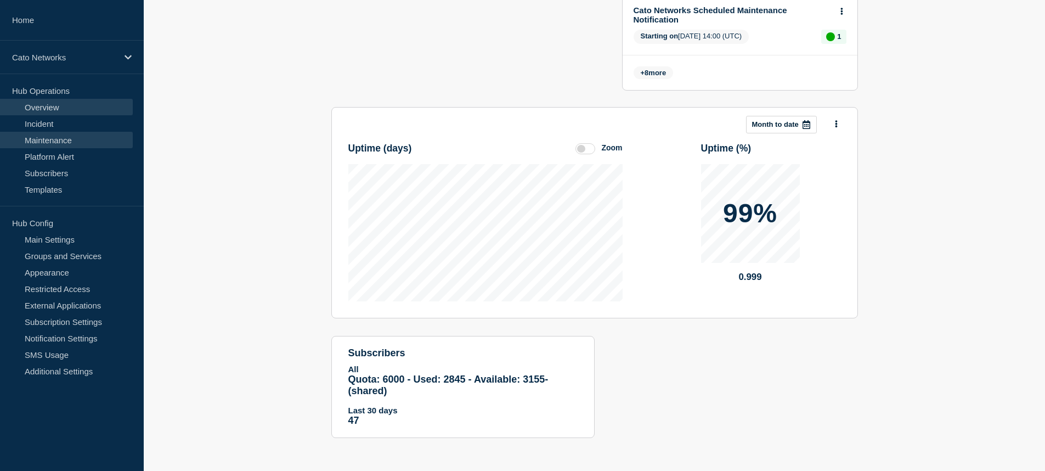
click at [69, 138] on link "Maintenance" at bounding box center [66, 140] width 133 height 16
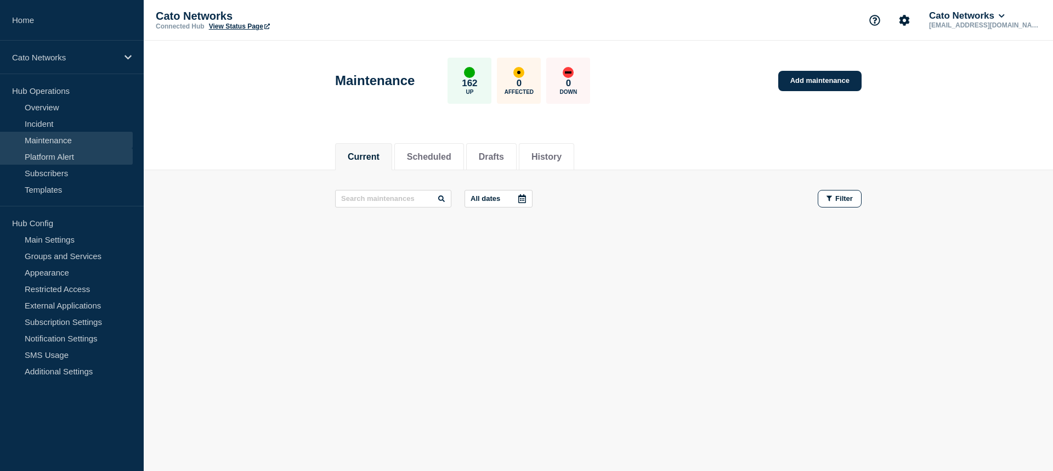
click at [67, 155] on link "Platform Alert" at bounding box center [66, 156] width 133 height 16
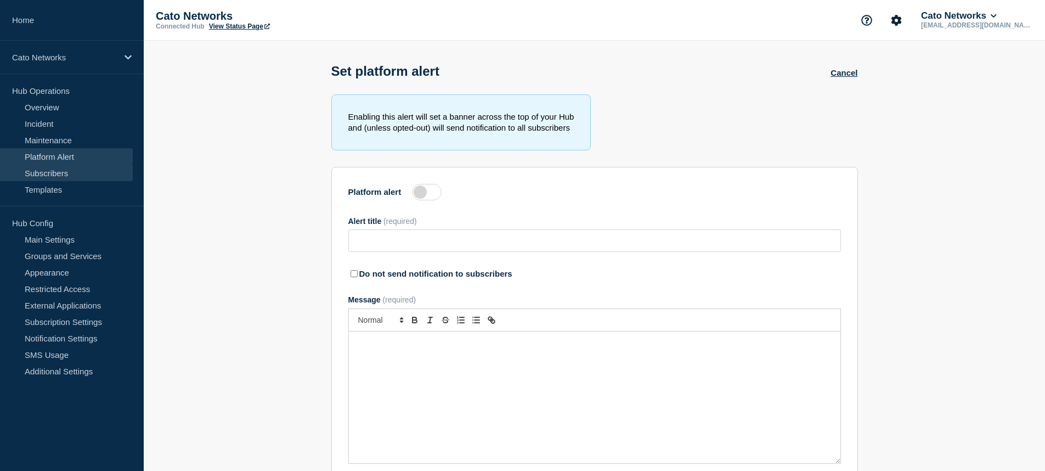
click at [70, 175] on link "Subscribers" at bounding box center [66, 173] width 133 height 16
type input "Cato Networks"
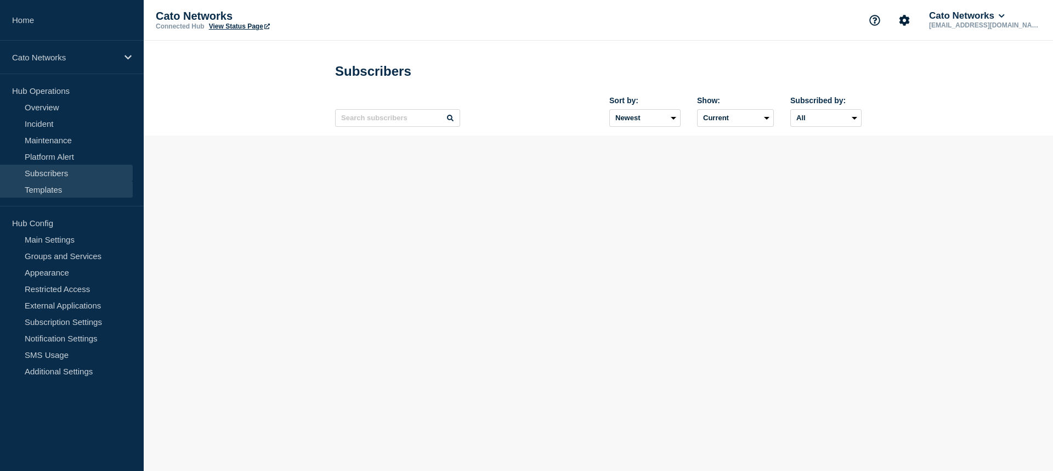
click at [69, 185] on link "Templates" at bounding box center [66, 189] width 133 height 16
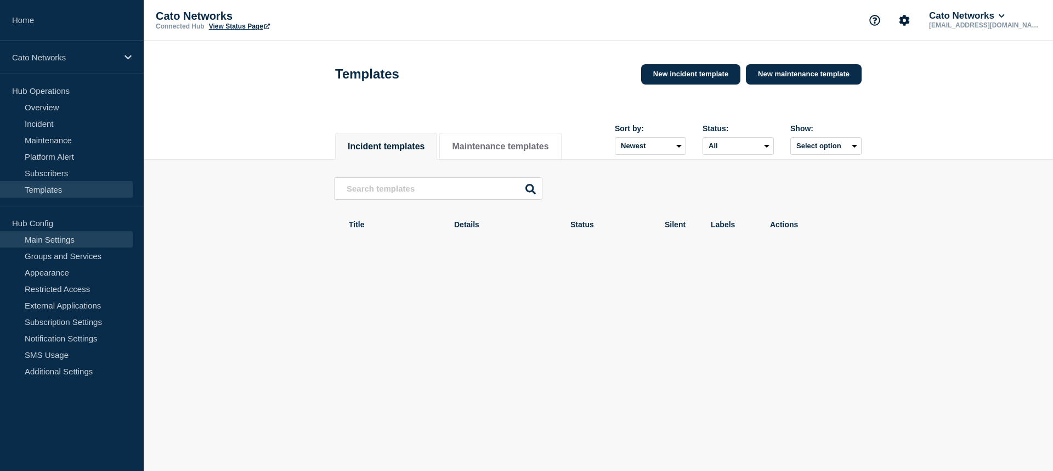
click at [75, 242] on link "Main Settings" at bounding box center [66, 239] width 133 height 16
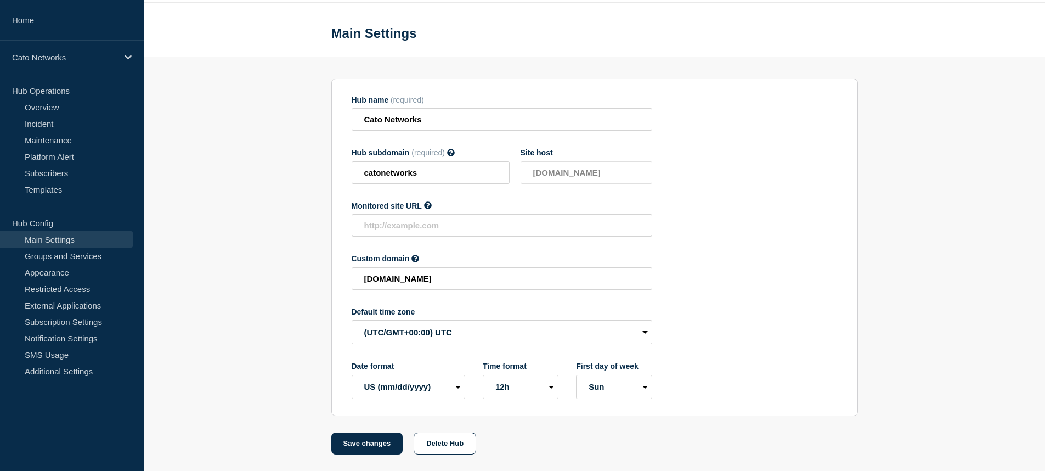
scroll to position [57, 0]
click at [38, 257] on link "Groups and Services" at bounding box center [66, 255] width 133 height 16
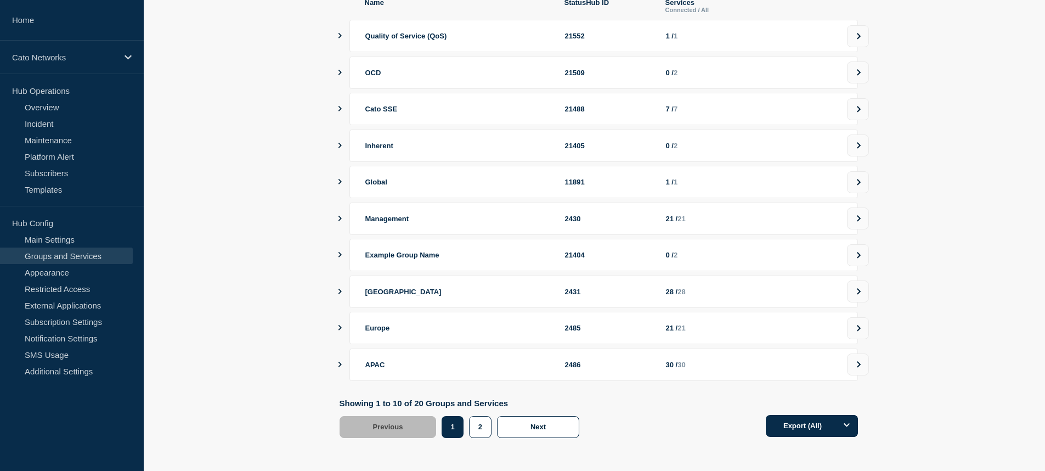
scroll to position [159, 0]
click at [485, 427] on button "2" at bounding box center [480, 427] width 22 height 22
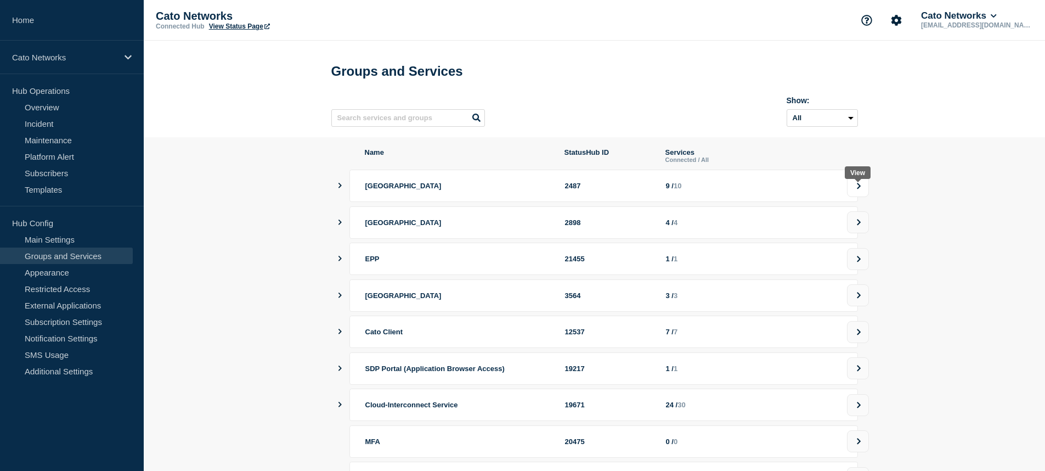
click at [859, 189] on icon at bounding box center [859, 186] width 4 height 6
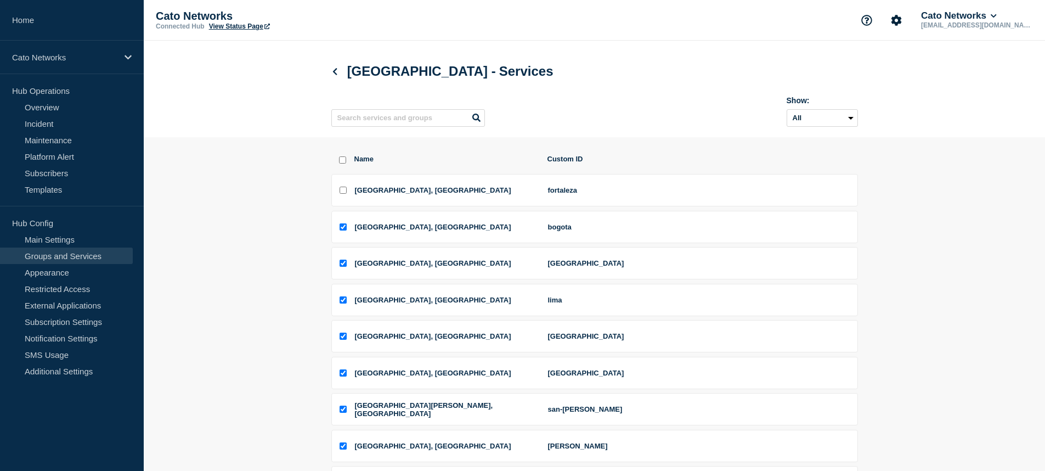
click at [340, 194] on input "Fortaleza, Brazil checkbox" at bounding box center [343, 189] width 7 height 7
checkbox input "true"
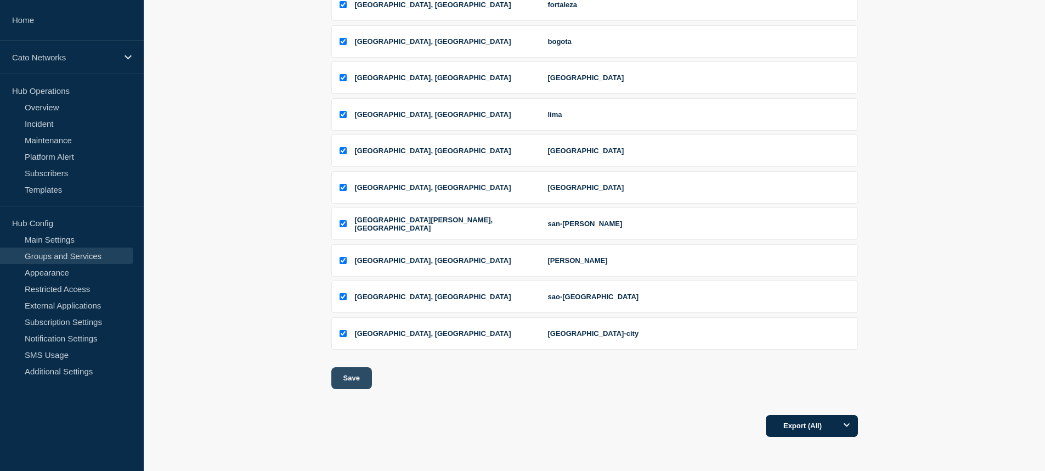
click at [355, 379] on button "Save" at bounding box center [351, 378] width 41 height 22
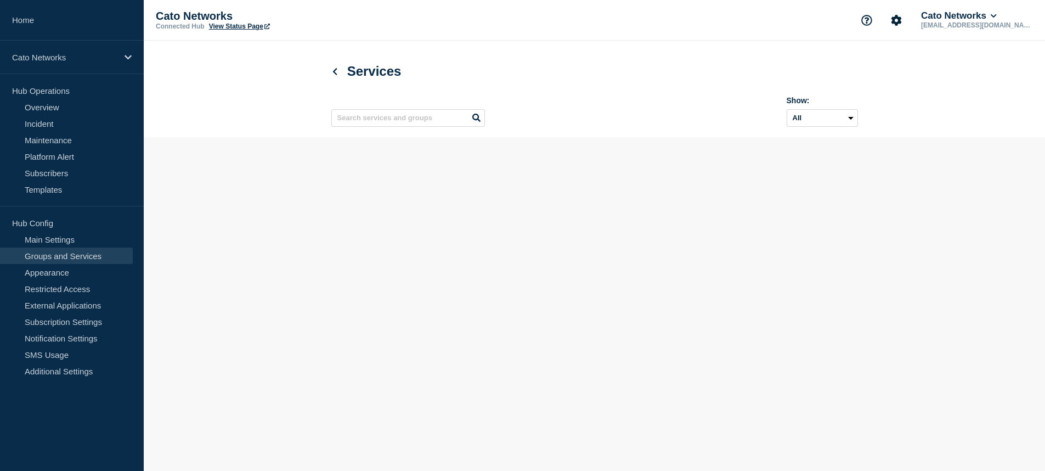
scroll to position [0, 0]
